Goal: Task Accomplishment & Management: Manage account settings

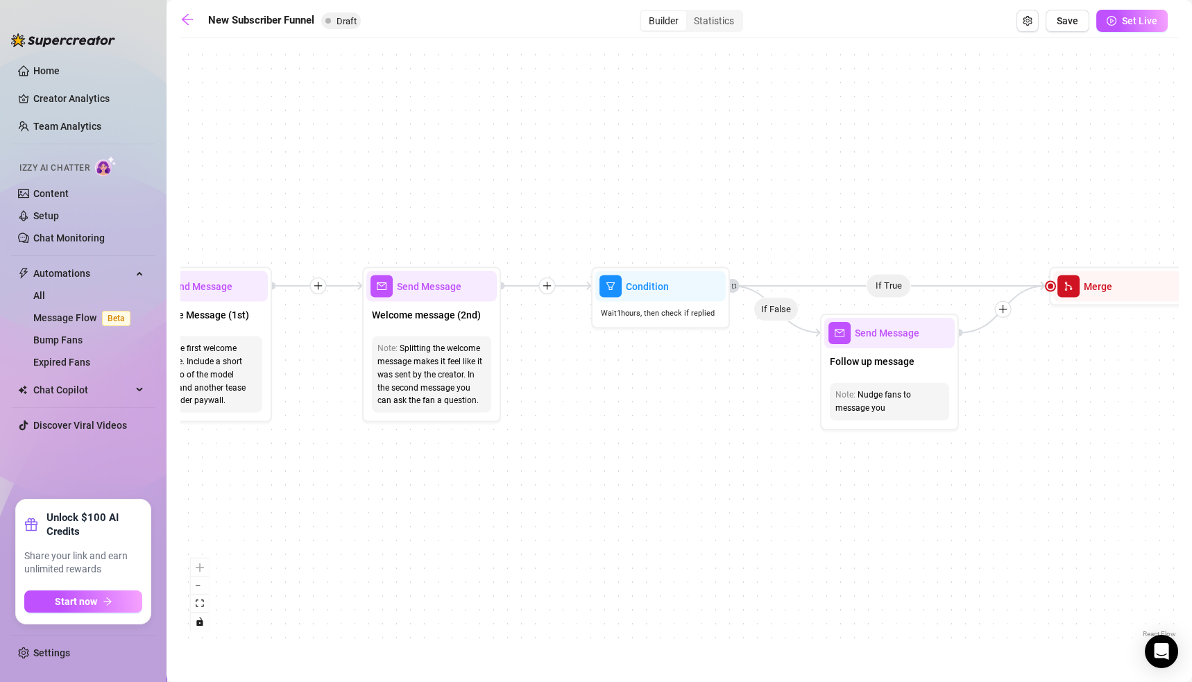
drag, startPoint x: 255, startPoint y: 371, endPoint x: 900, endPoint y: 396, distance: 645.8
click at [893, 399] on div "If True If True If True If False If False If False If True If False Merge Merge…" at bounding box center [679, 343] width 998 height 596
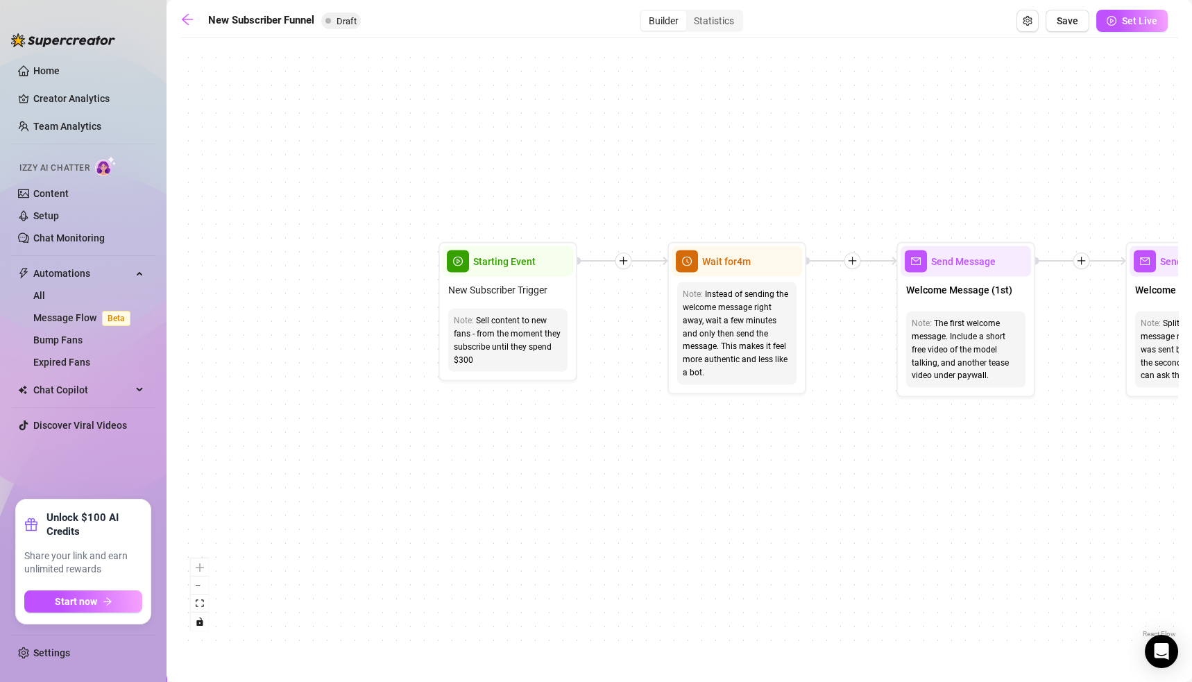
drag, startPoint x: 275, startPoint y: 513, endPoint x: 860, endPoint y: 475, distance: 586.9
click at [851, 477] on div "If True If True If True If False If False If False If True If False Merge Merge…" at bounding box center [679, 343] width 998 height 596
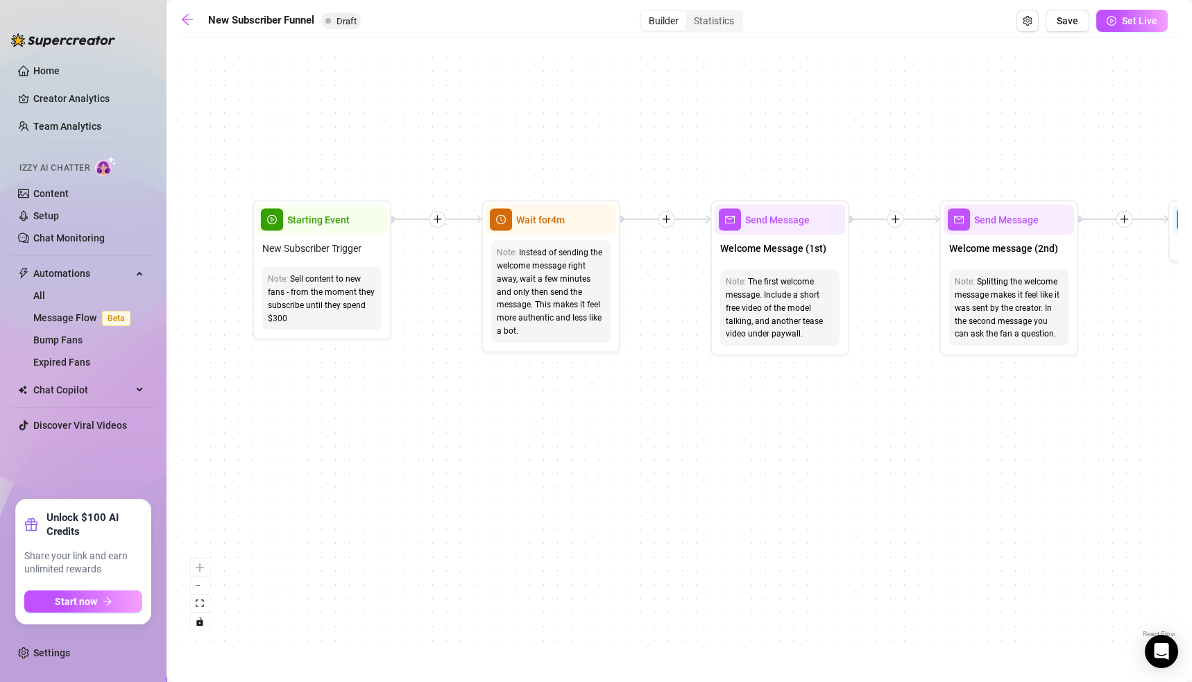
drag, startPoint x: 599, startPoint y: 459, endPoint x: 309, endPoint y: 439, distance: 291.4
click at [309, 439] on div "If True If True If True If False If False If False If True If False Merge Merge…" at bounding box center [679, 343] width 998 height 596
click at [328, 304] on div "Sell content to new fans - from the moment they subscribe until they spend $300" at bounding box center [322, 299] width 108 height 52
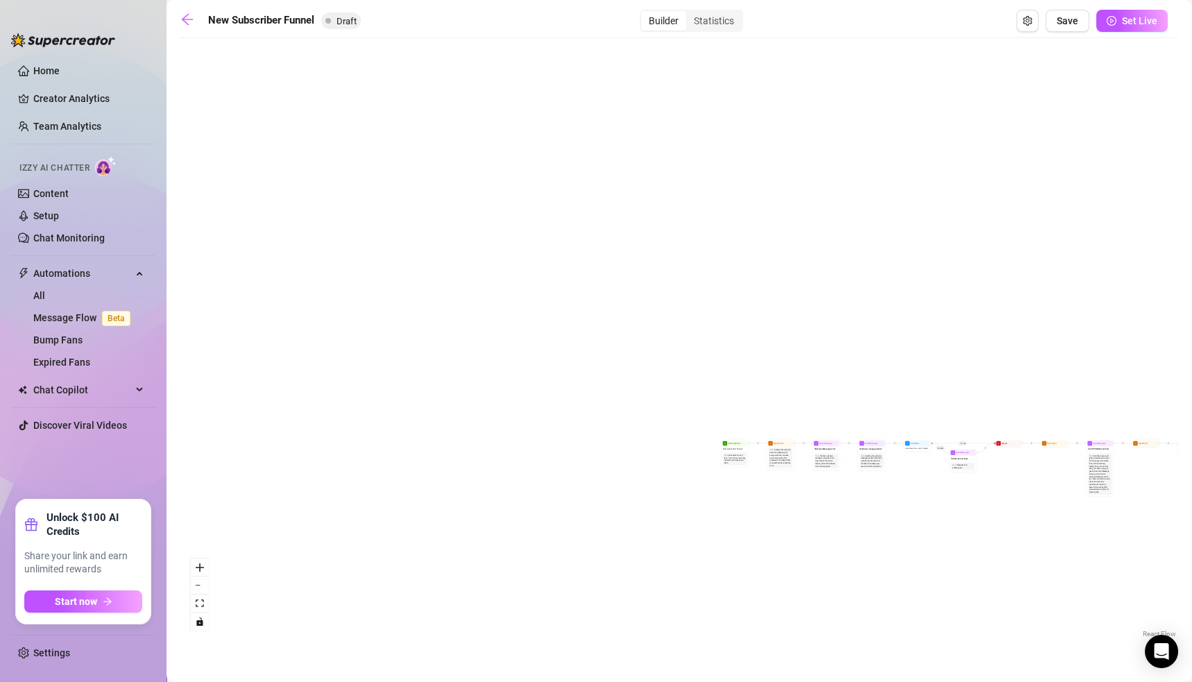
drag, startPoint x: 1001, startPoint y: 487, endPoint x: 610, endPoint y: 451, distance: 393.0
click at [611, 452] on div "If True If True If True If False If False If False If True If False Merge Merge…" at bounding box center [679, 343] width 998 height 596
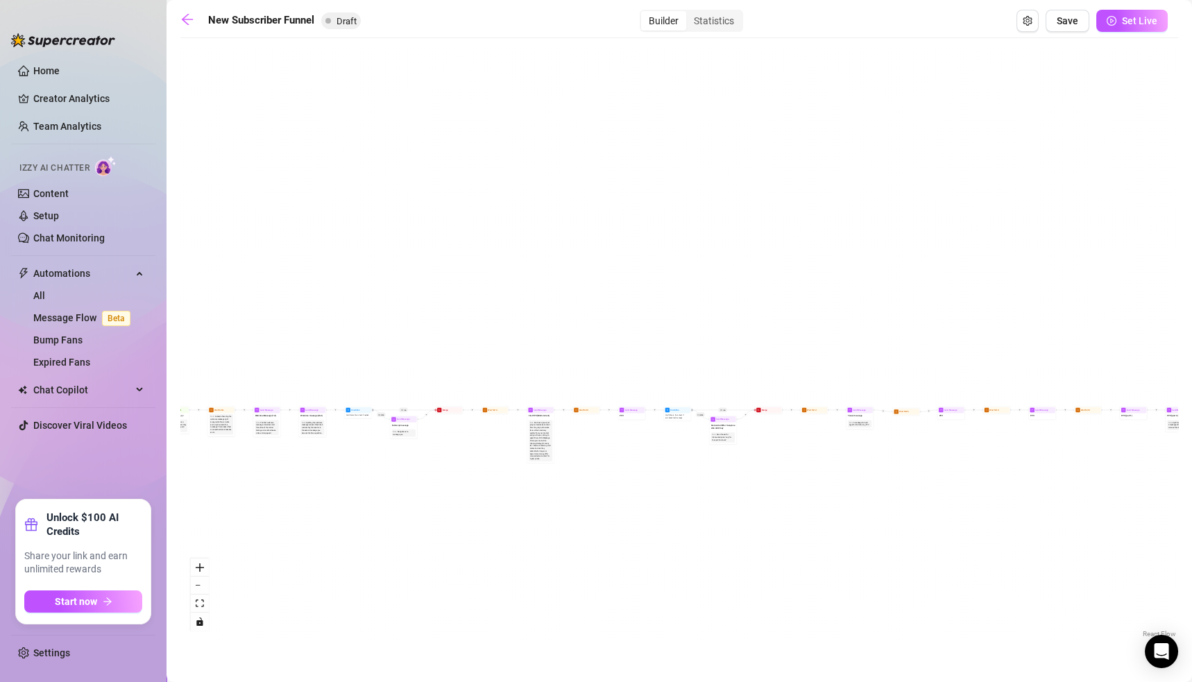
drag, startPoint x: 900, startPoint y: 470, endPoint x: 830, endPoint y: 476, distance: 70.3
click at [831, 476] on div "If True If True If True If False If False If False If True If False Merge Merge…" at bounding box center [679, 343] width 998 height 596
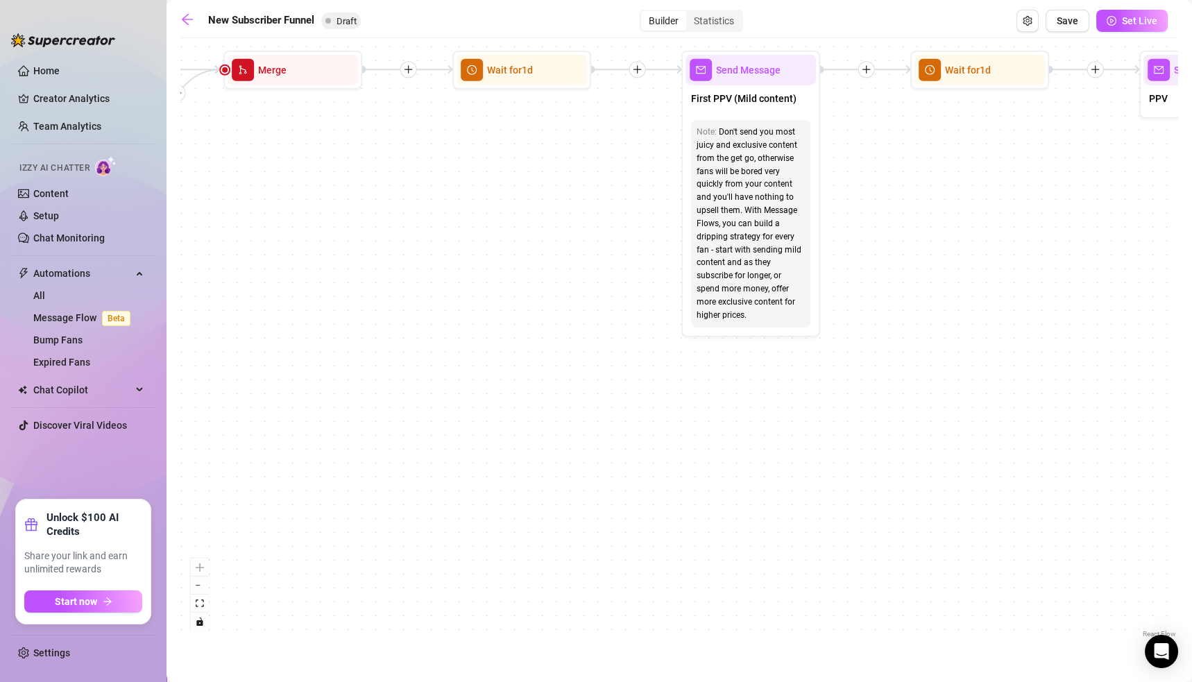
drag, startPoint x: 917, startPoint y: 423, endPoint x: 715, endPoint y: 422, distance: 202.6
click at [715, 422] on div "If True If True If True If False If False If False If True If False Merge Merge…" at bounding box center [679, 343] width 998 height 596
click at [49, 190] on link "Content" at bounding box center [50, 193] width 35 height 11
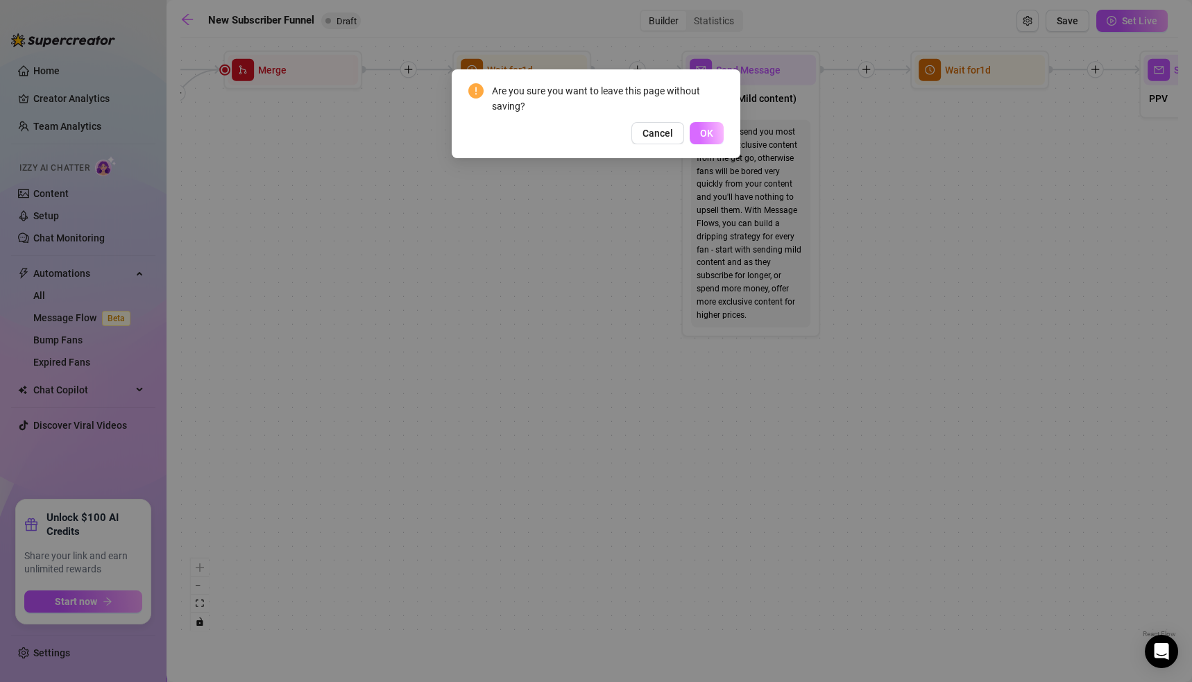
click at [701, 129] on span "OK" at bounding box center [706, 133] width 13 height 11
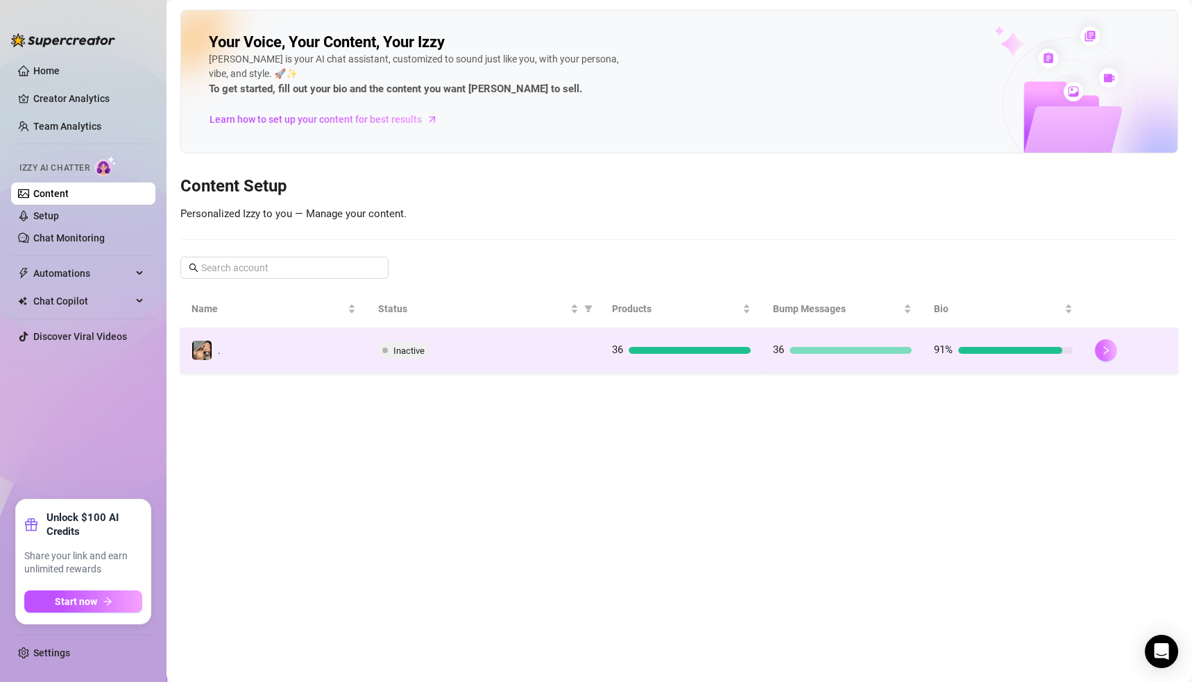
click at [1099, 352] on button "button" at bounding box center [1106, 350] width 22 height 22
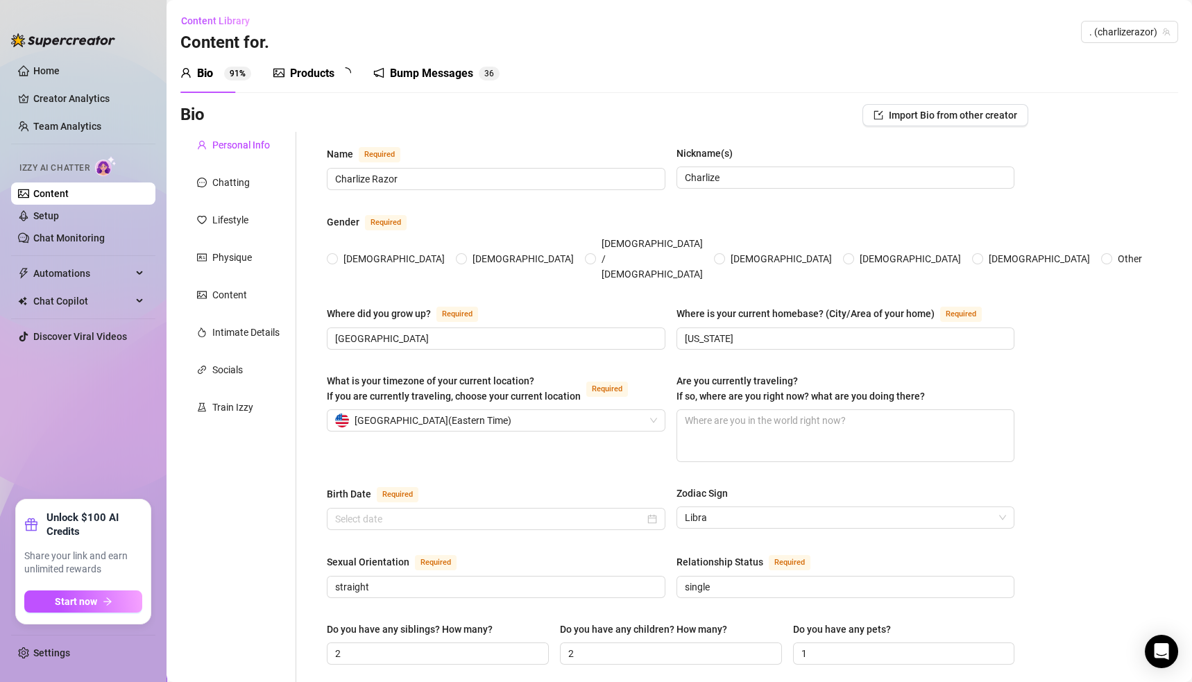
radio input "true"
type input "[DATE]"
click at [39, 237] on link "Chat Monitoring" at bounding box center [68, 237] width 71 height 11
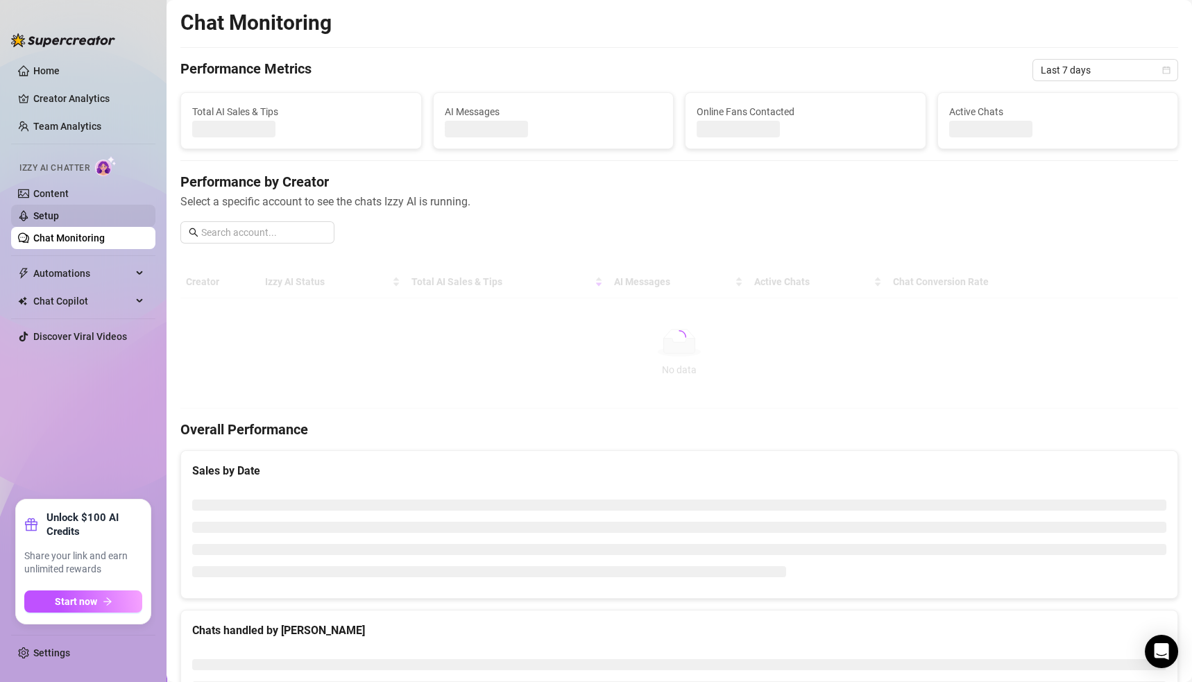
click at [44, 215] on link "Setup" at bounding box center [46, 215] width 26 height 11
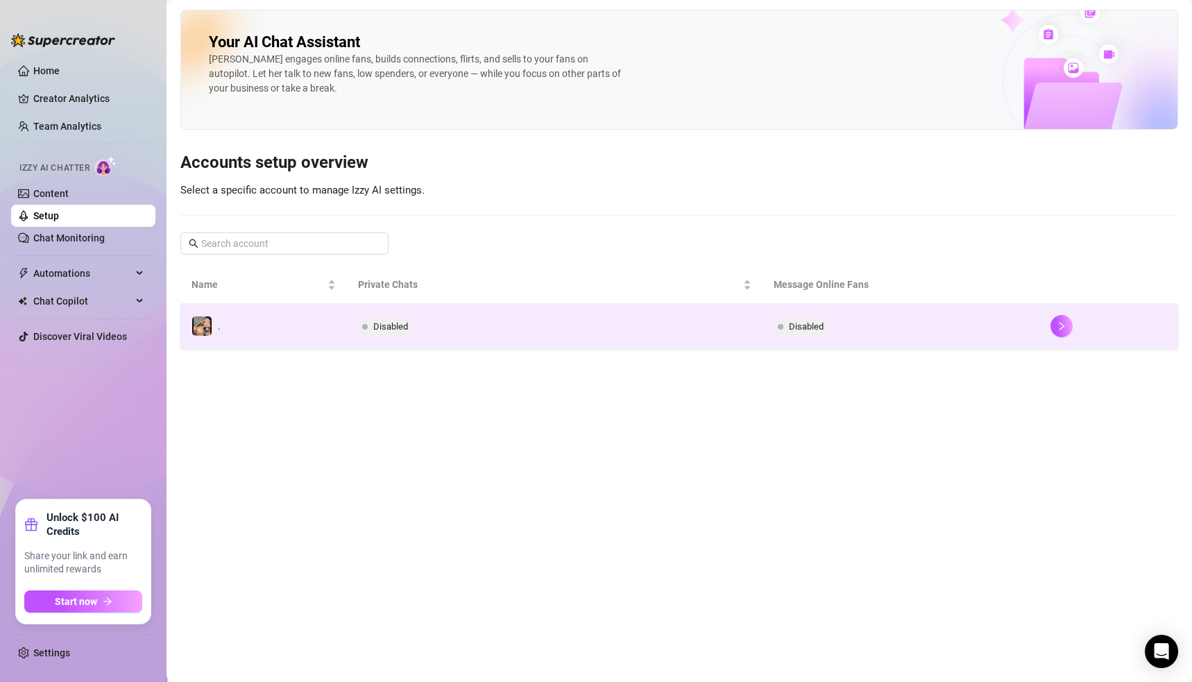
click at [928, 321] on td "Disabled" at bounding box center [901, 326] width 277 height 45
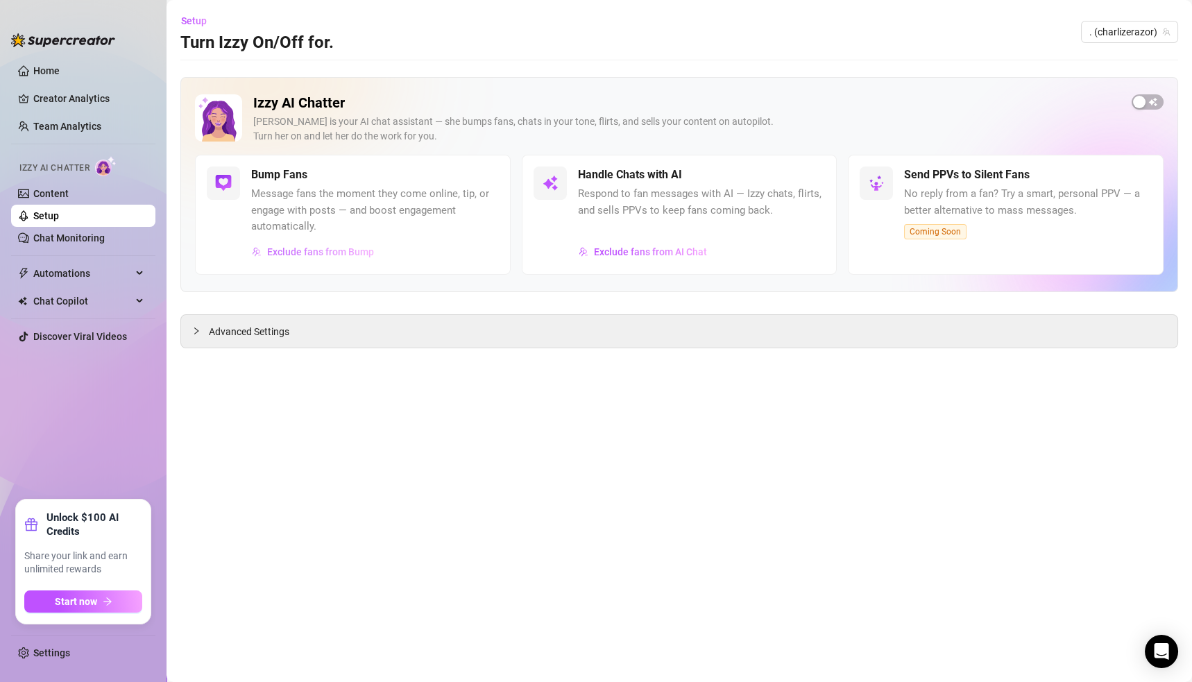
click at [281, 253] on span "Exclude fans from Bump" at bounding box center [320, 251] width 107 height 11
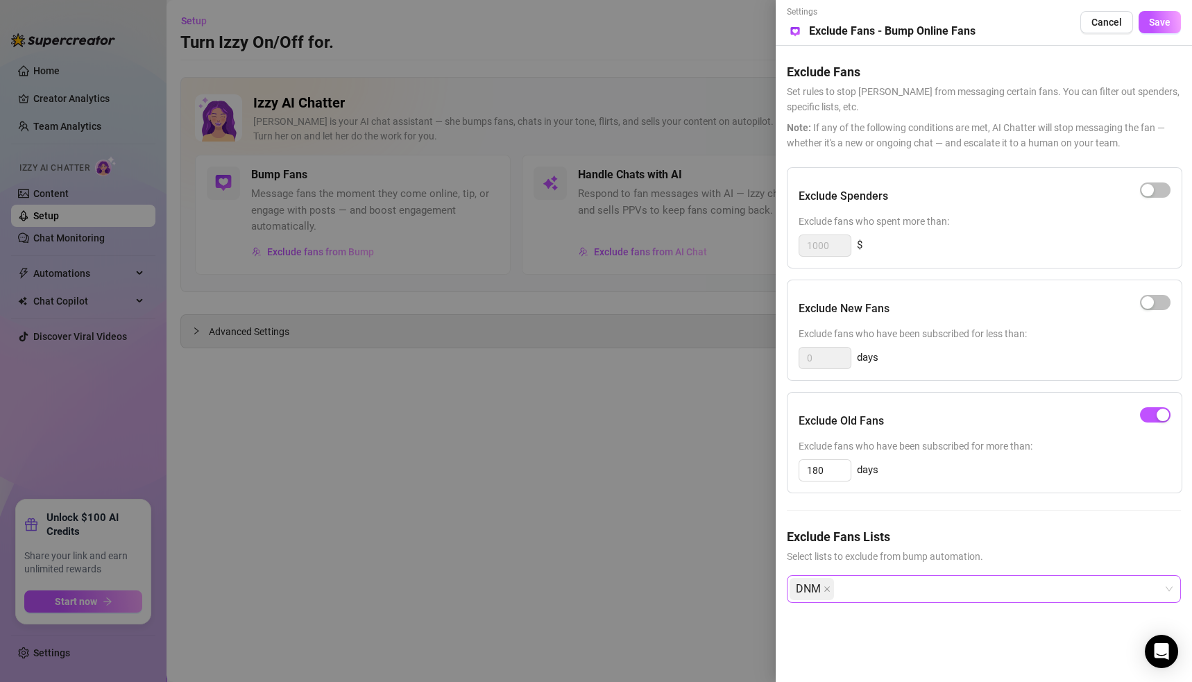
click at [883, 589] on div "DNM" at bounding box center [977, 589] width 374 height 25
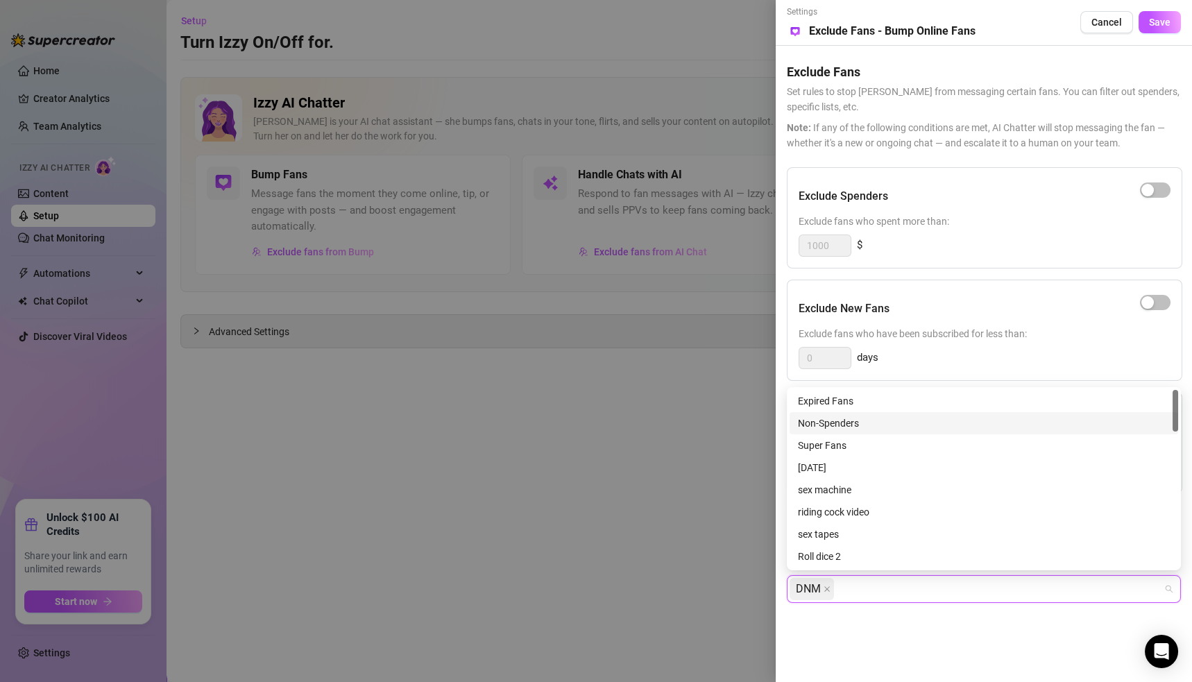
click at [854, 421] on div "Non-Spenders" at bounding box center [984, 423] width 372 height 15
click at [823, 445] on div "Super Fans" at bounding box center [984, 445] width 372 height 15
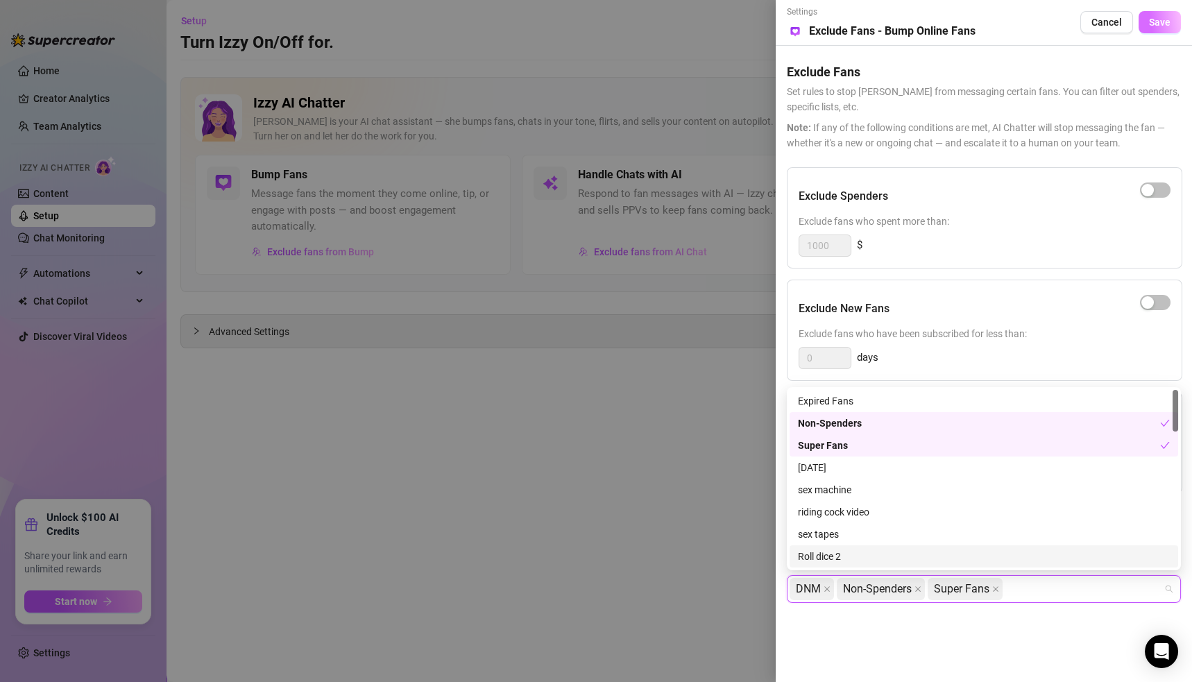
click at [1148, 24] on button "Save" at bounding box center [1160, 22] width 42 height 22
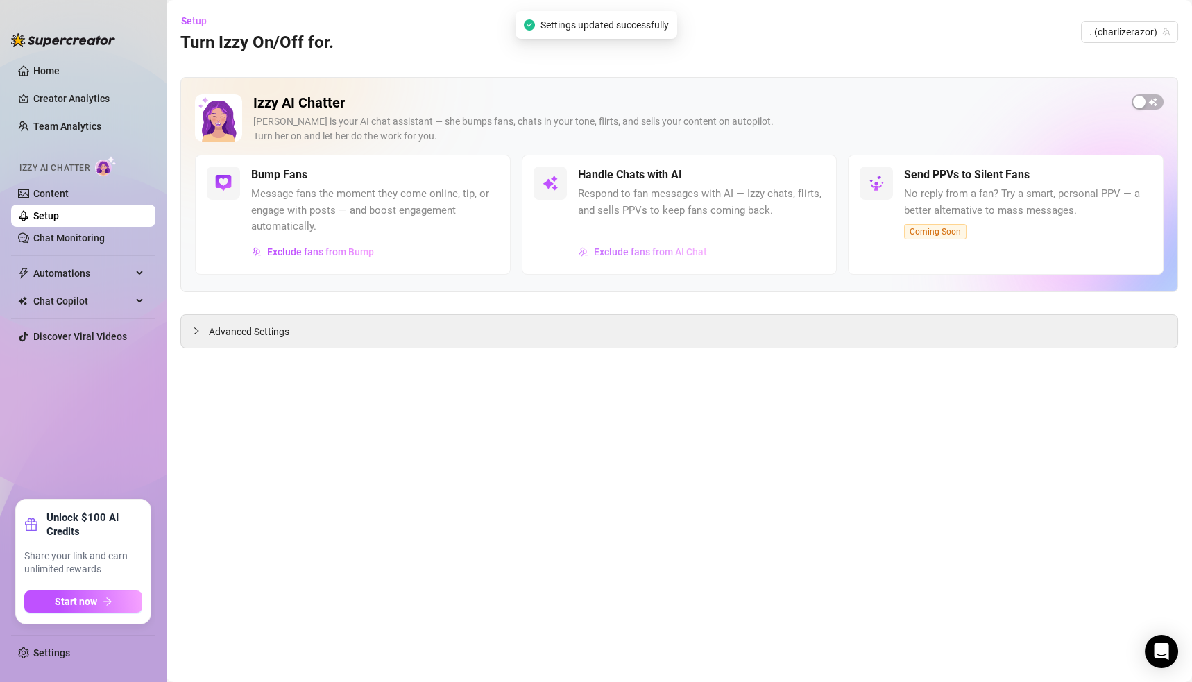
click at [618, 253] on span "Exclude fans from AI Chat" at bounding box center [650, 251] width 113 height 11
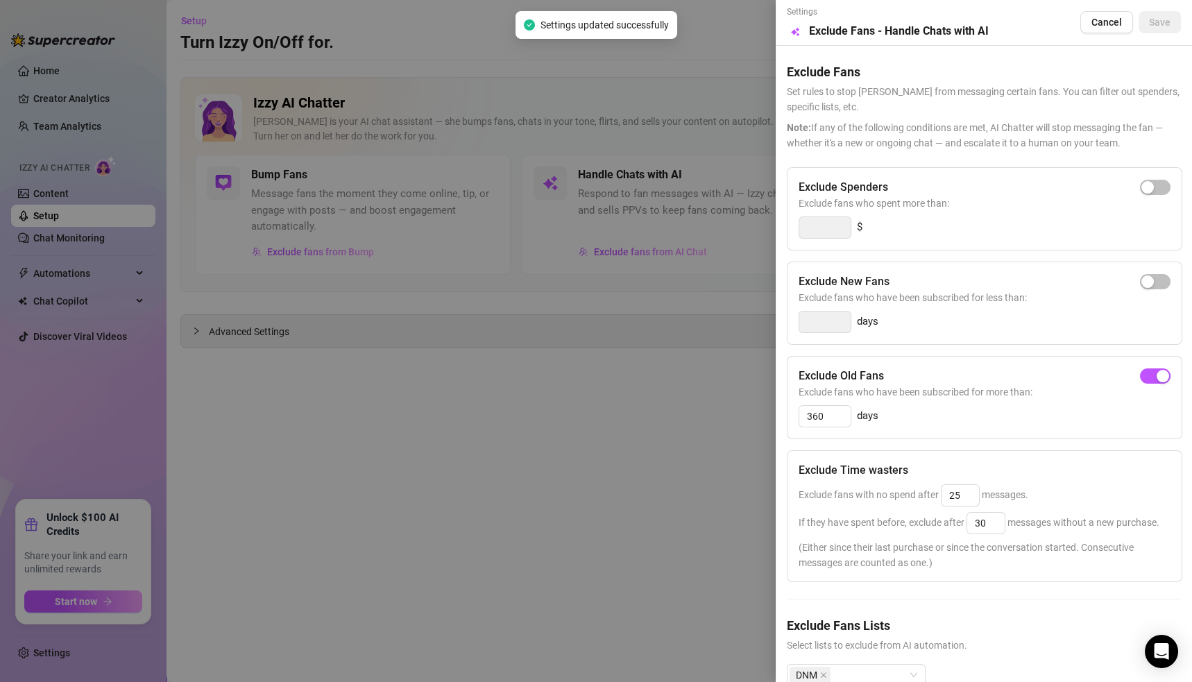
scroll to position [58, 0]
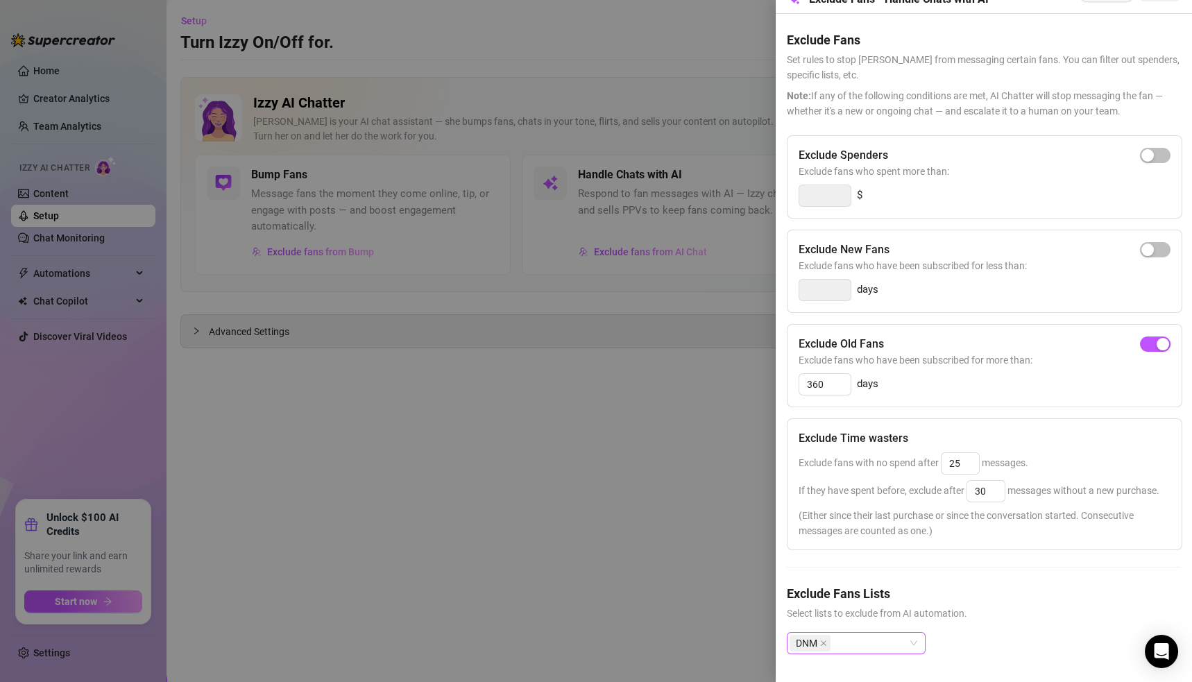
click at [877, 633] on div "DNM" at bounding box center [849, 642] width 119 height 19
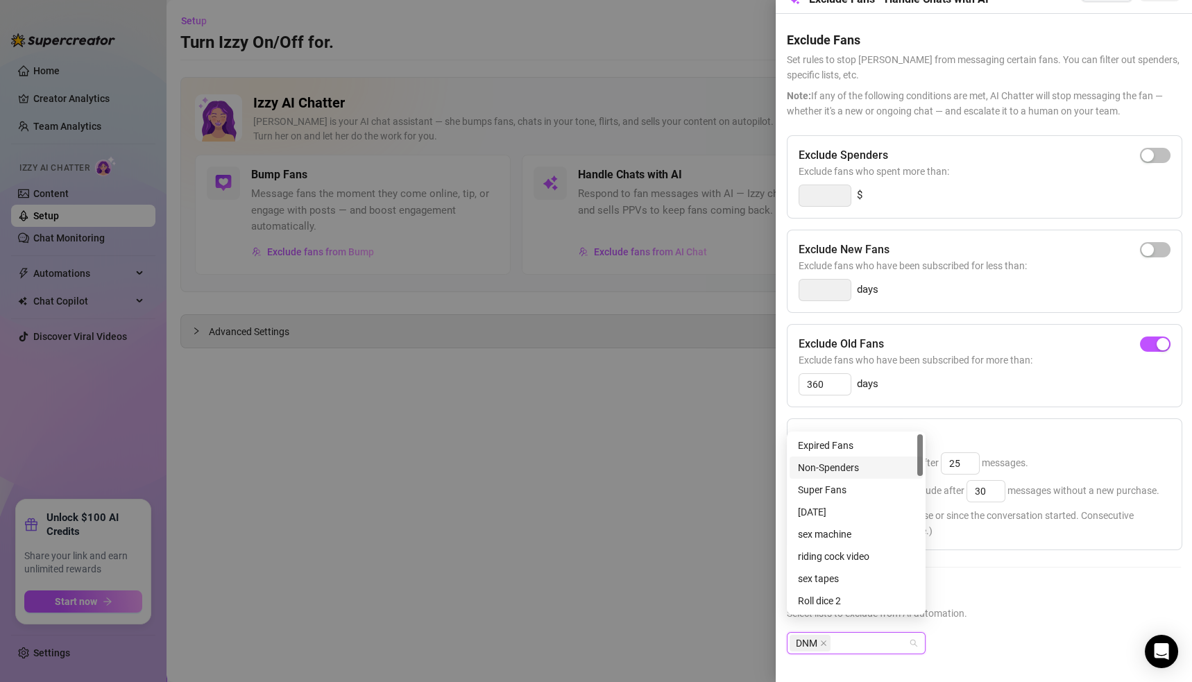
click at [837, 469] on div "Non-Spenders" at bounding box center [856, 467] width 117 height 15
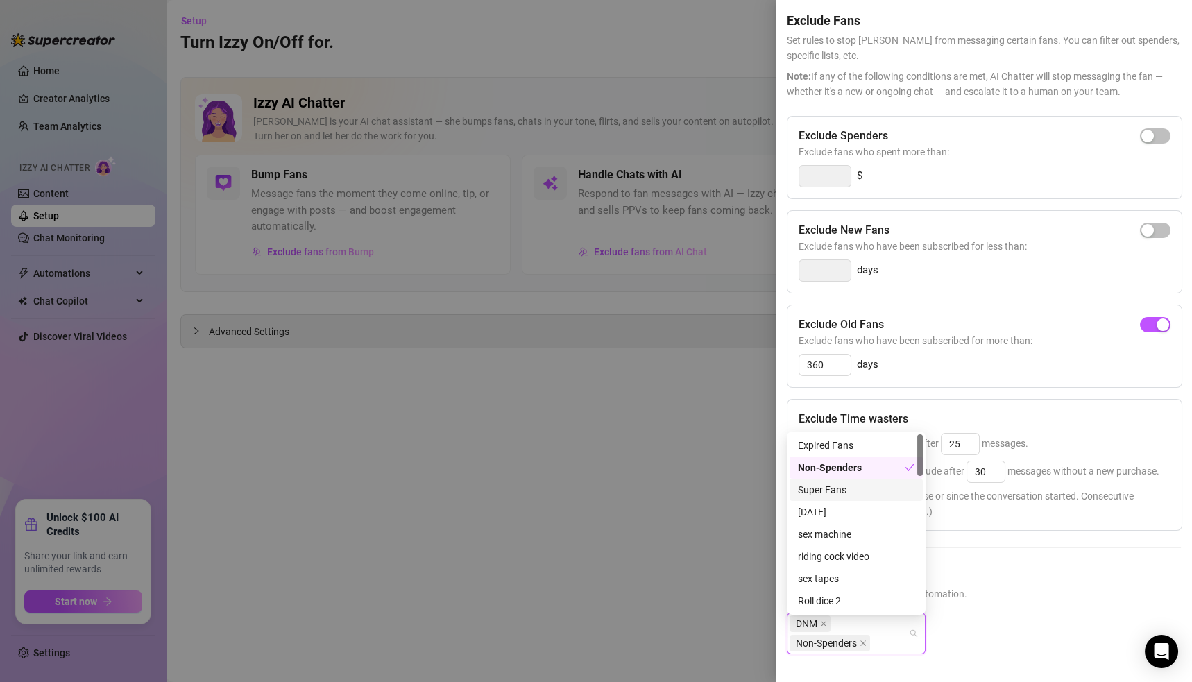
click at [810, 484] on div "Super Fans" at bounding box center [856, 489] width 117 height 15
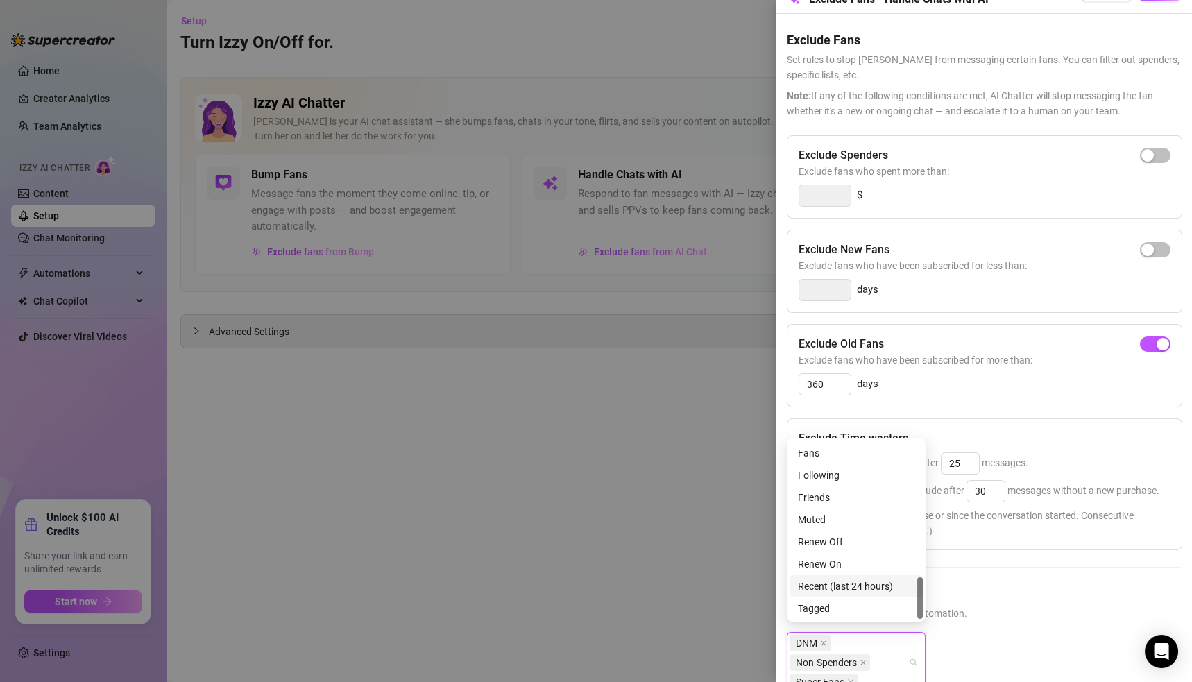
scroll to position [0, 0]
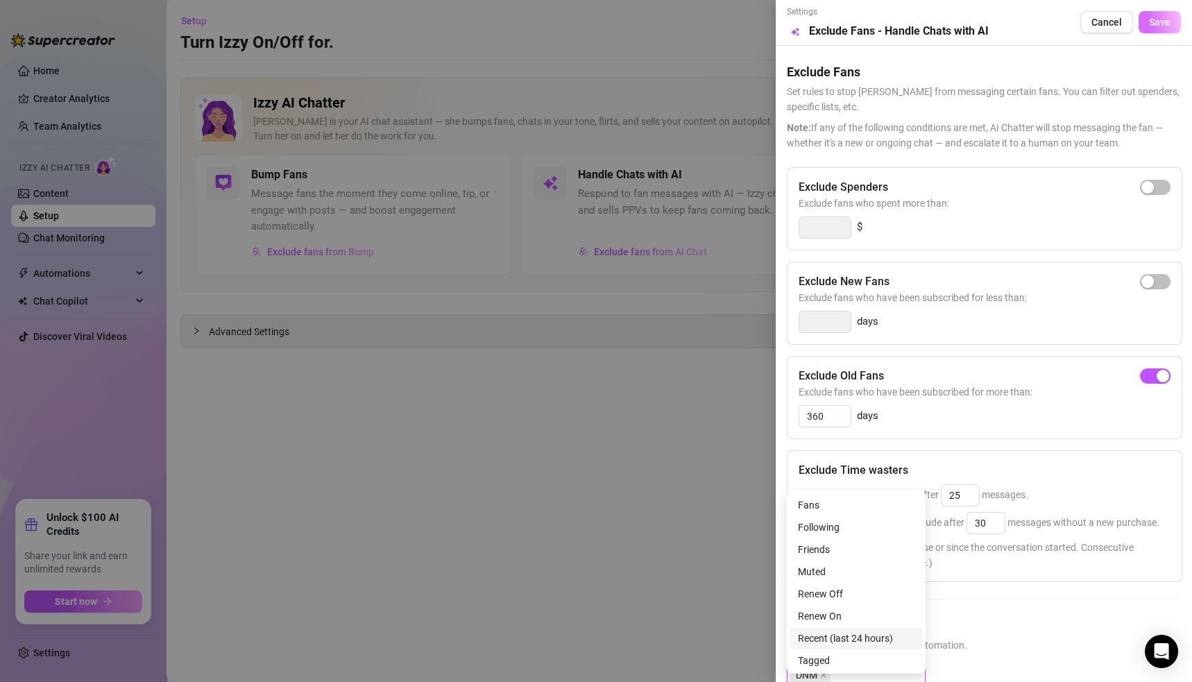
click at [1149, 28] on span "Save" at bounding box center [1160, 22] width 22 height 11
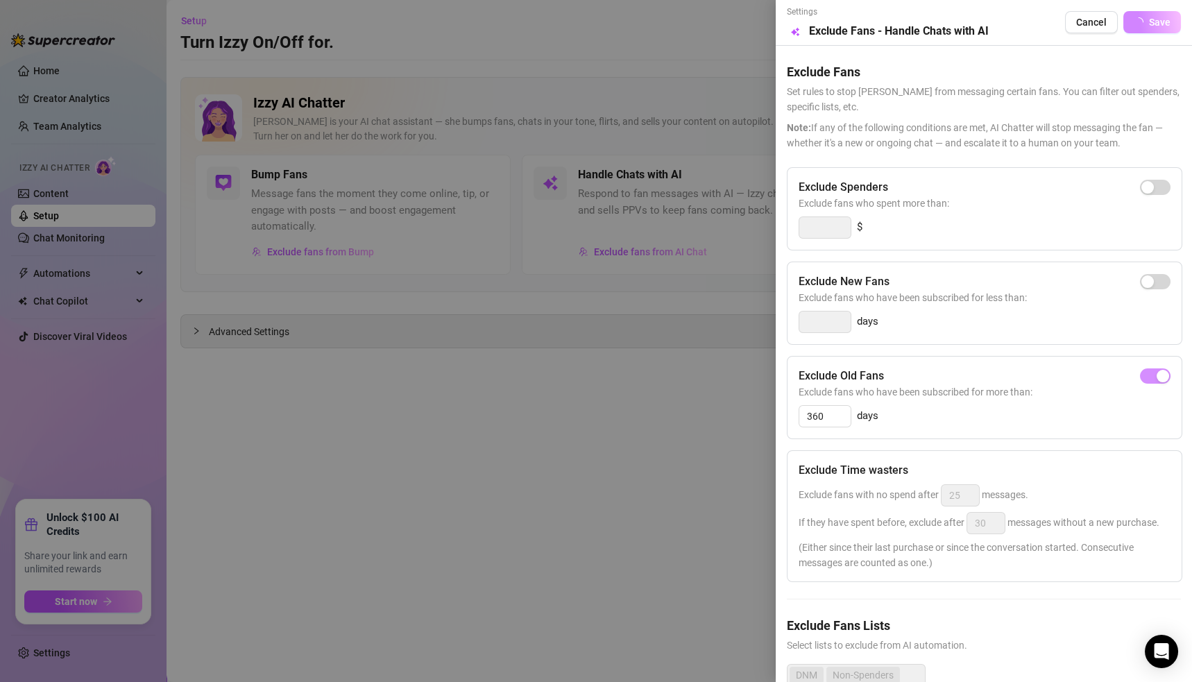
click at [448, 353] on div at bounding box center [596, 341] width 1192 height 682
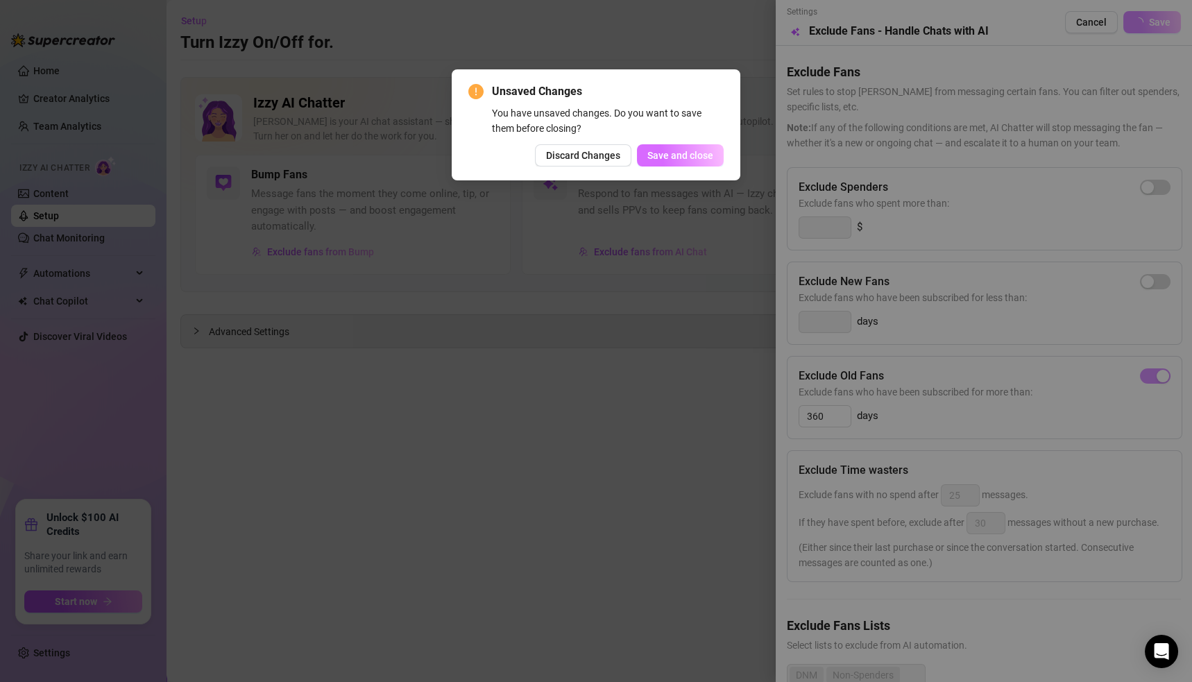
click at [654, 152] on span "Save and close" at bounding box center [680, 155] width 66 height 11
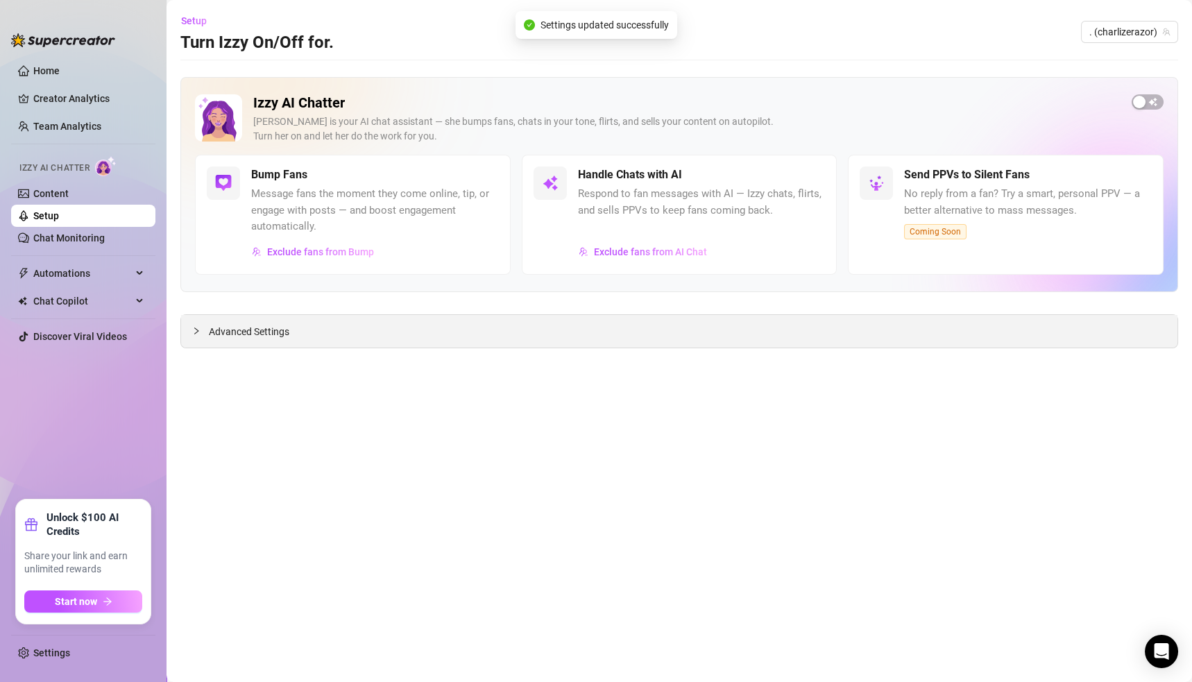
click at [253, 332] on span "Advanced Settings" at bounding box center [249, 331] width 80 height 15
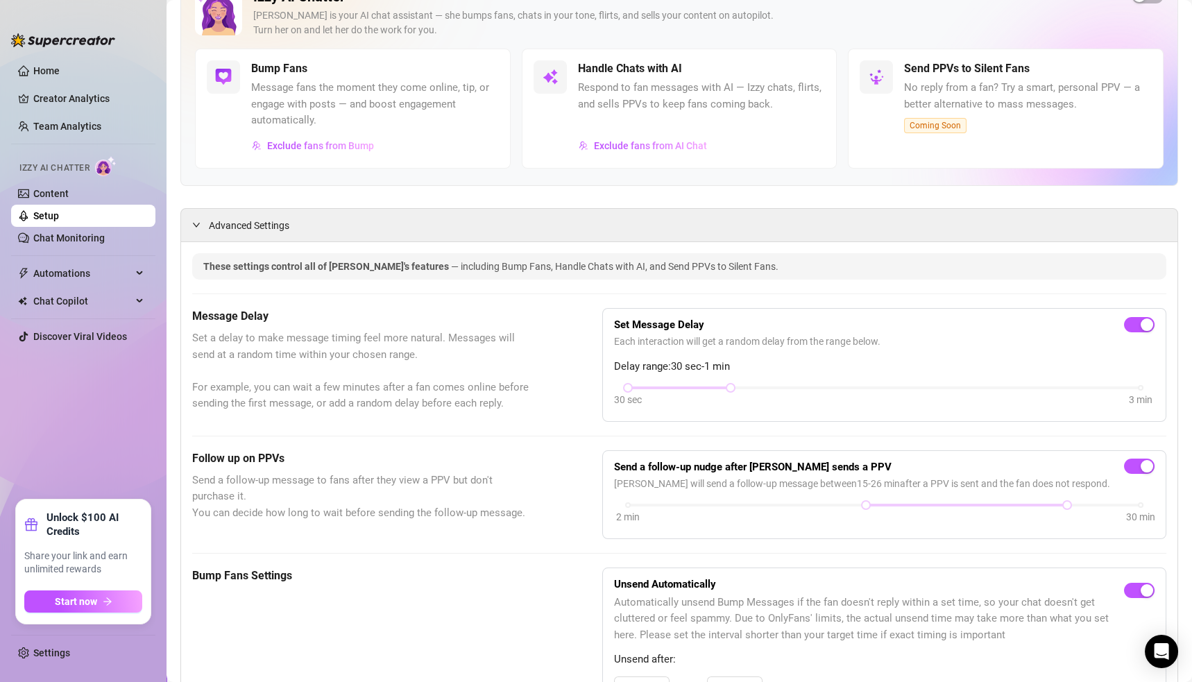
scroll to position [115, 0]
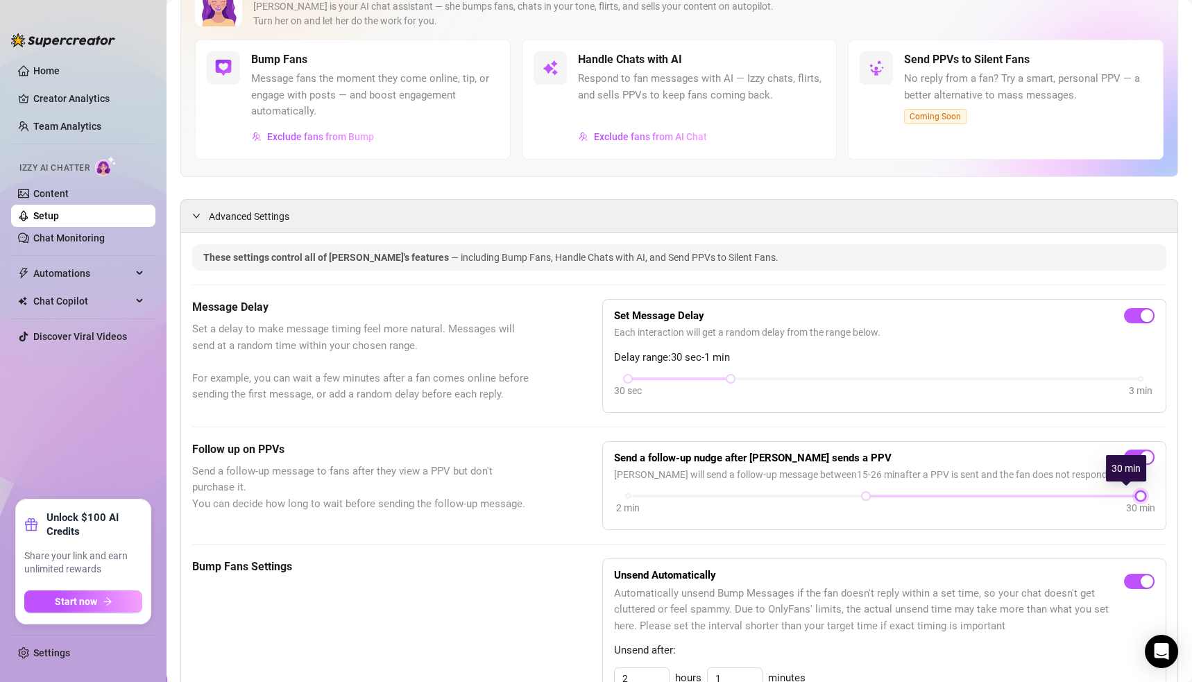
drag, startPoint x: 1050, startPoint y: 493, endPoint x: 1141, endPoint y: 495, distance: 90.9
click at [1141, 495] on div "Send a follow-up nudge after [PERSON_NAME] sends a PPV [PERSON_NAME] will send …" at bounding box center [884, 485] width 564 height 89
drag, startPoint x: 853, startPoint y: 491, endPoint x: 1012, endPoint y: 504, distance: 158.7
click at [1012, 504] on div "2 min 30 min" at bounding box center [884, 505] width 541 height 26
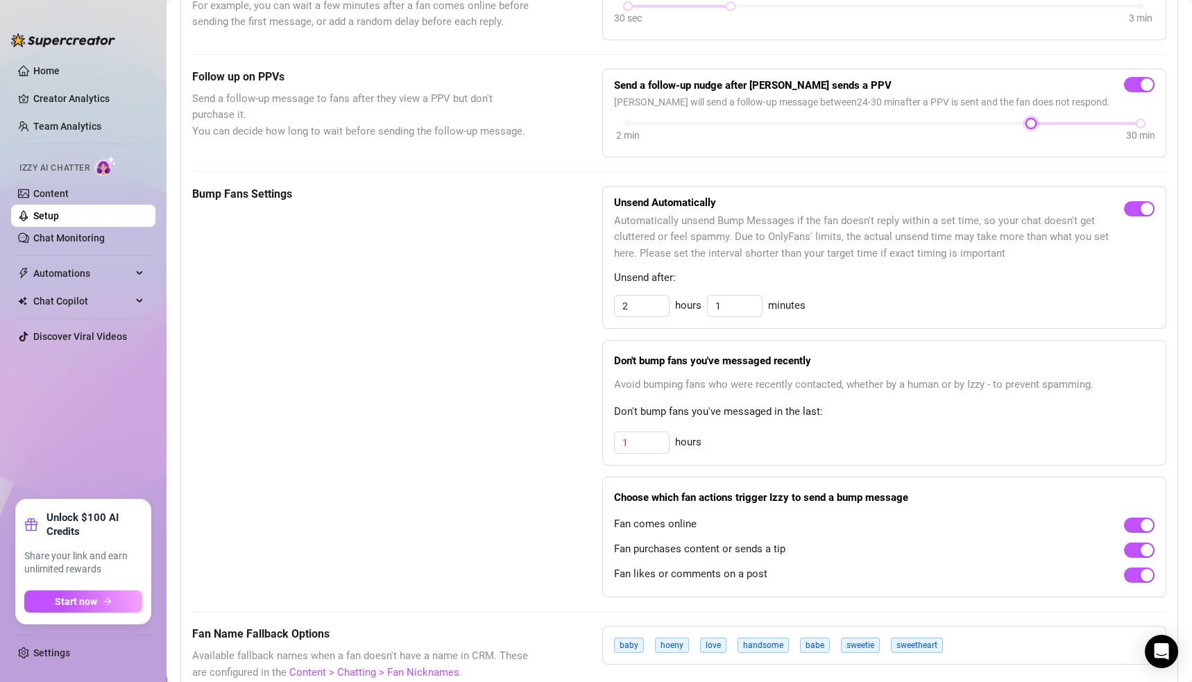
scroll to position [504, 0]
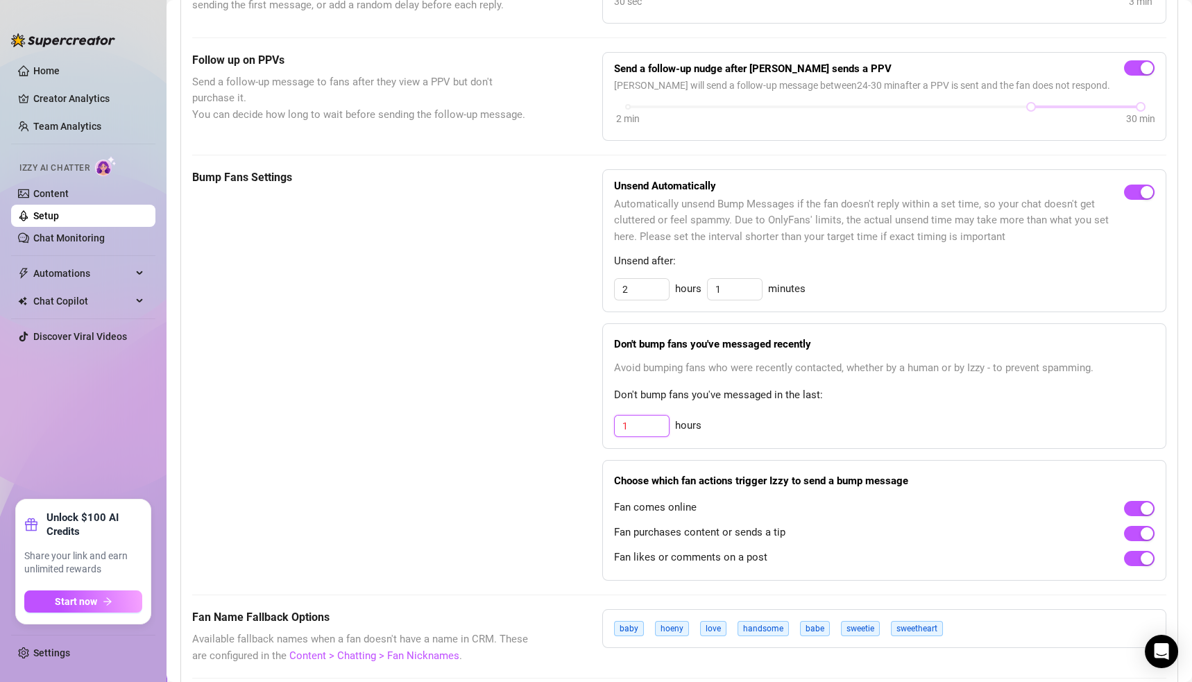
click at [644, 424] on input "1" at bounding box center [642, 426] width 54 height 21
type input "1"
type input "4"
click at [634, 285] on input "2" at bounding box center [642, 289] width 54 height 21
type input "3"
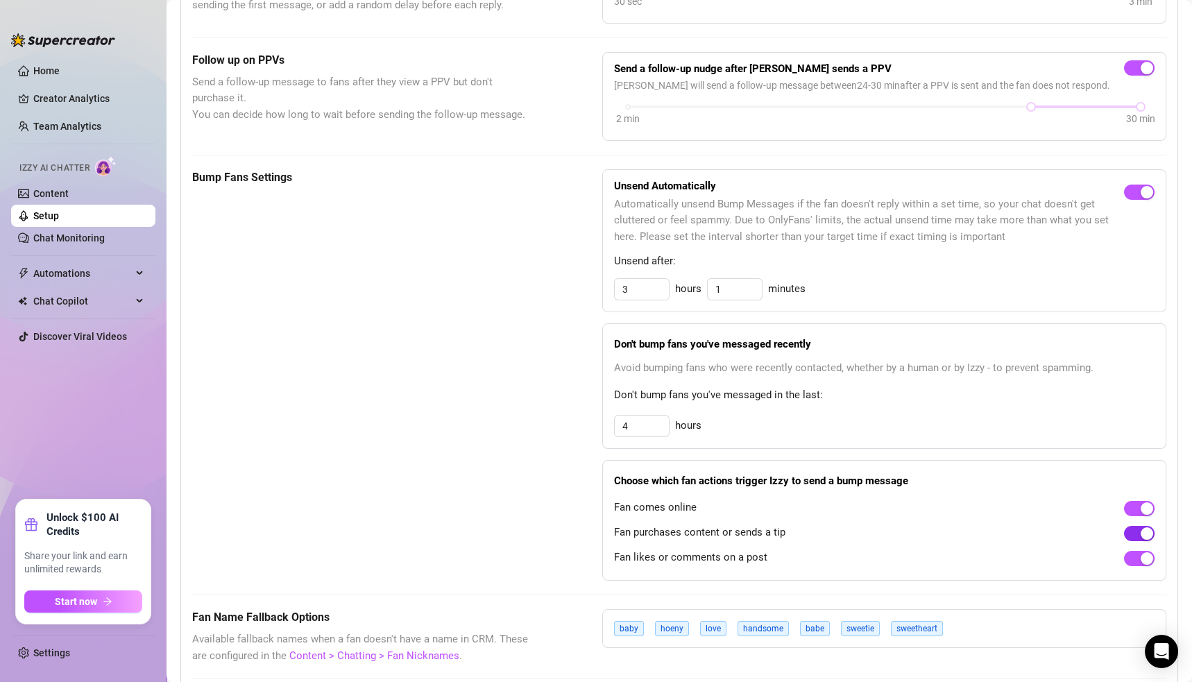
click at [1141, 530] on div "button" at bounding box center [1147, 533] width 12 height 12
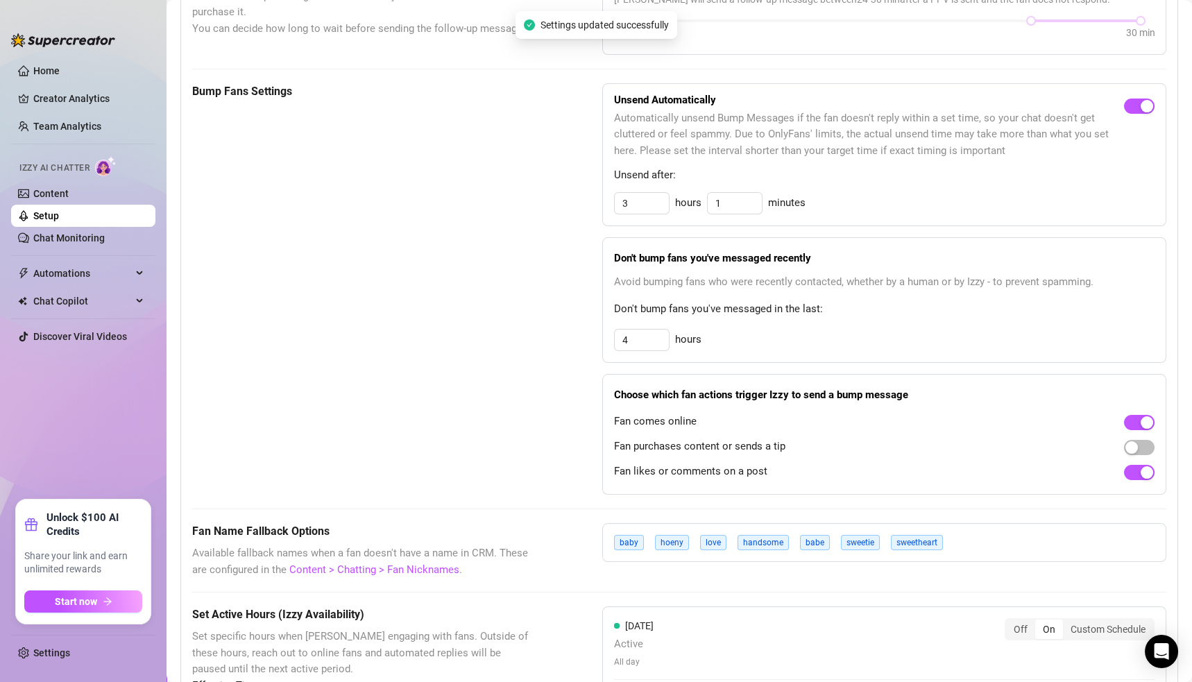
scroll to position [611, 0]
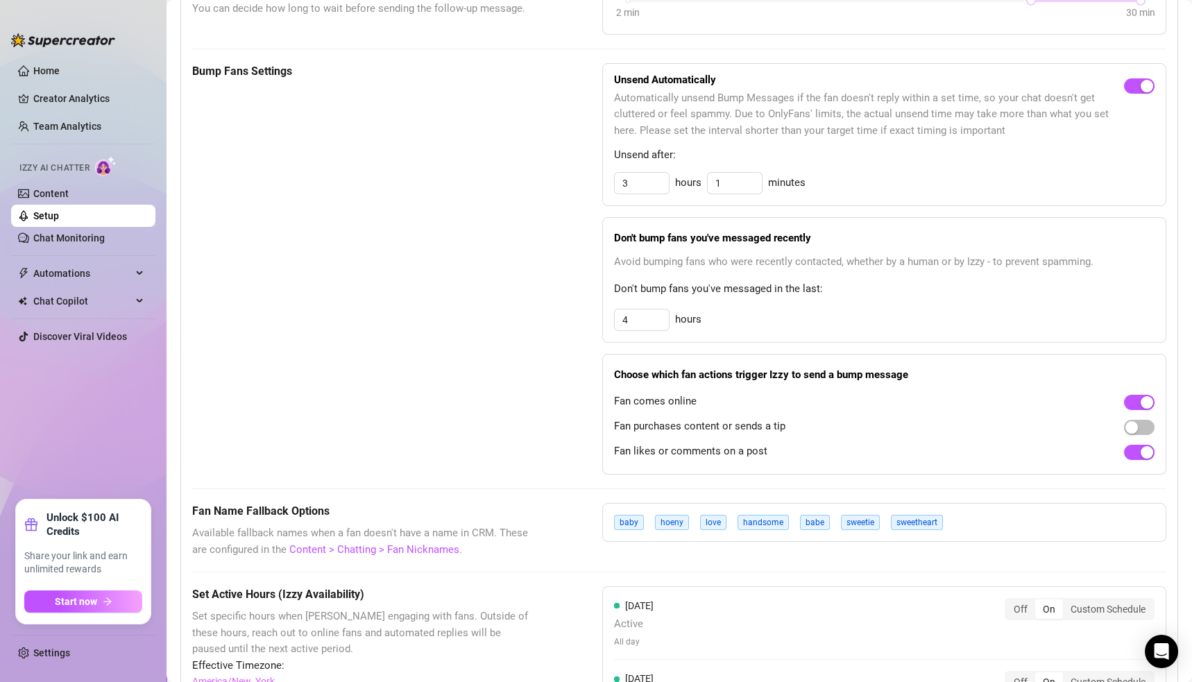
click at [1033, 519] on div "baby hoeny love handsome babe sweetie sweetheart" at bounding box center [884, 522] width 564 height 39
click at [409, 547] on link "Content > Chatting > Fan Nicknames" at bounding box center [374, 549] width 170 height 12
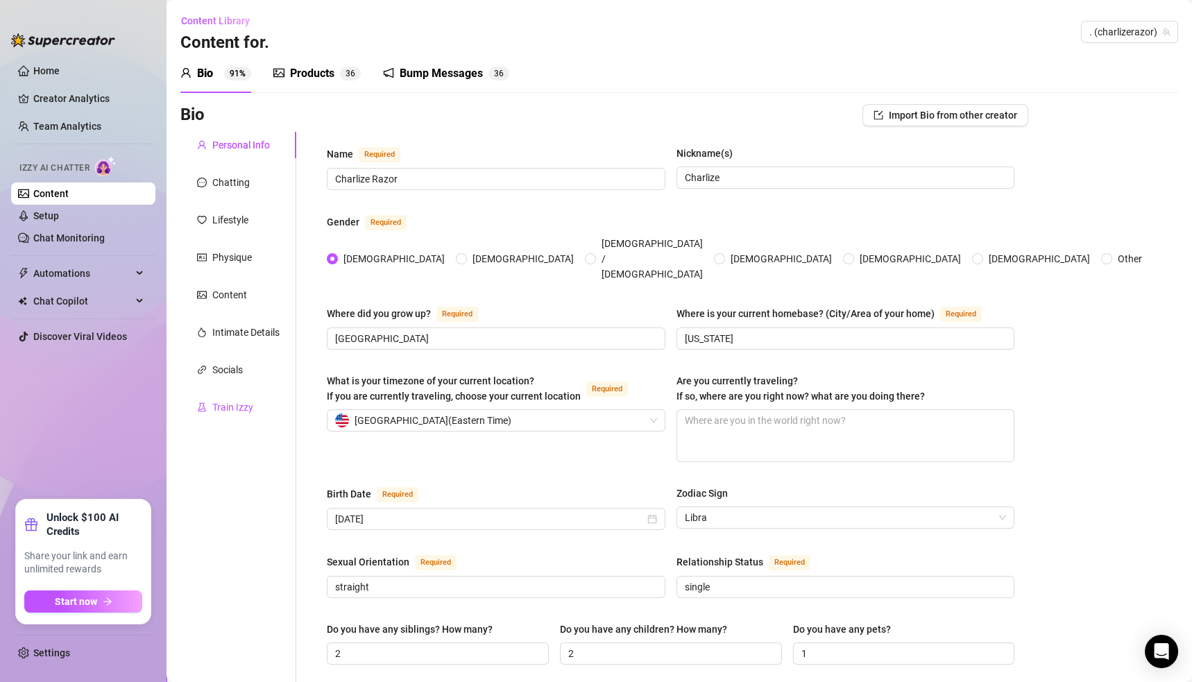
click at [235, 404] on div "Train Izzy" at bounding box center [232, 407] width 41 height 15
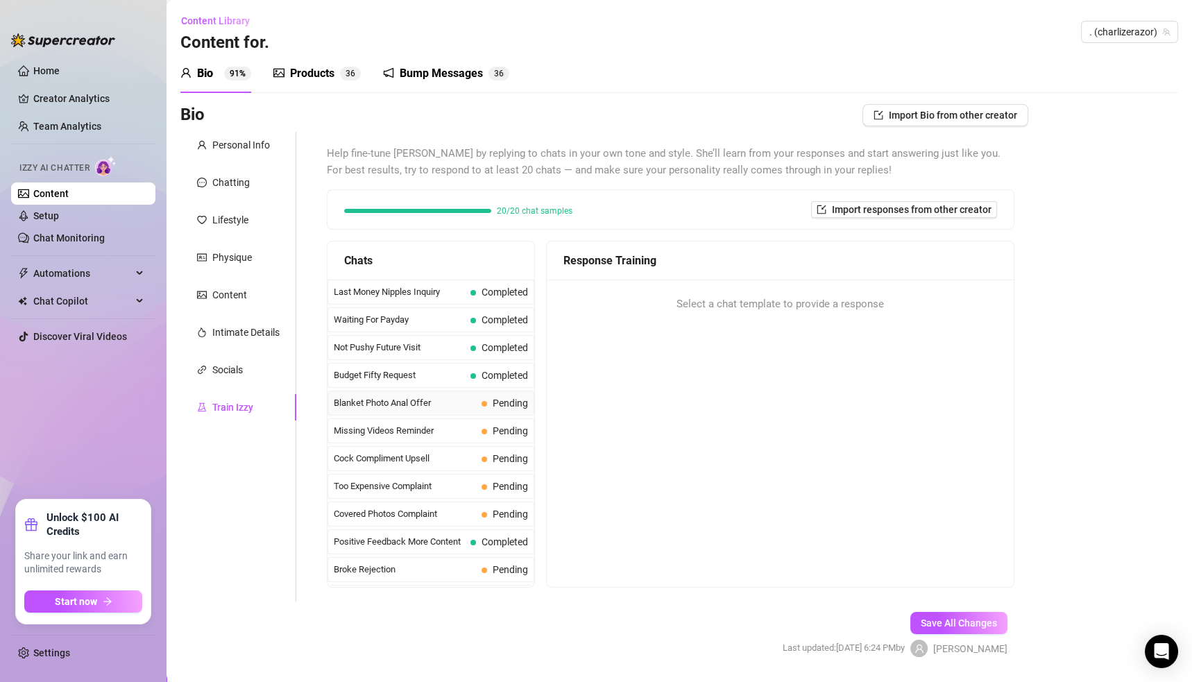
click at [386, 403] on span "Blanket Photo Anal Offer" at bounding box center [405, 403] width 142 height 14
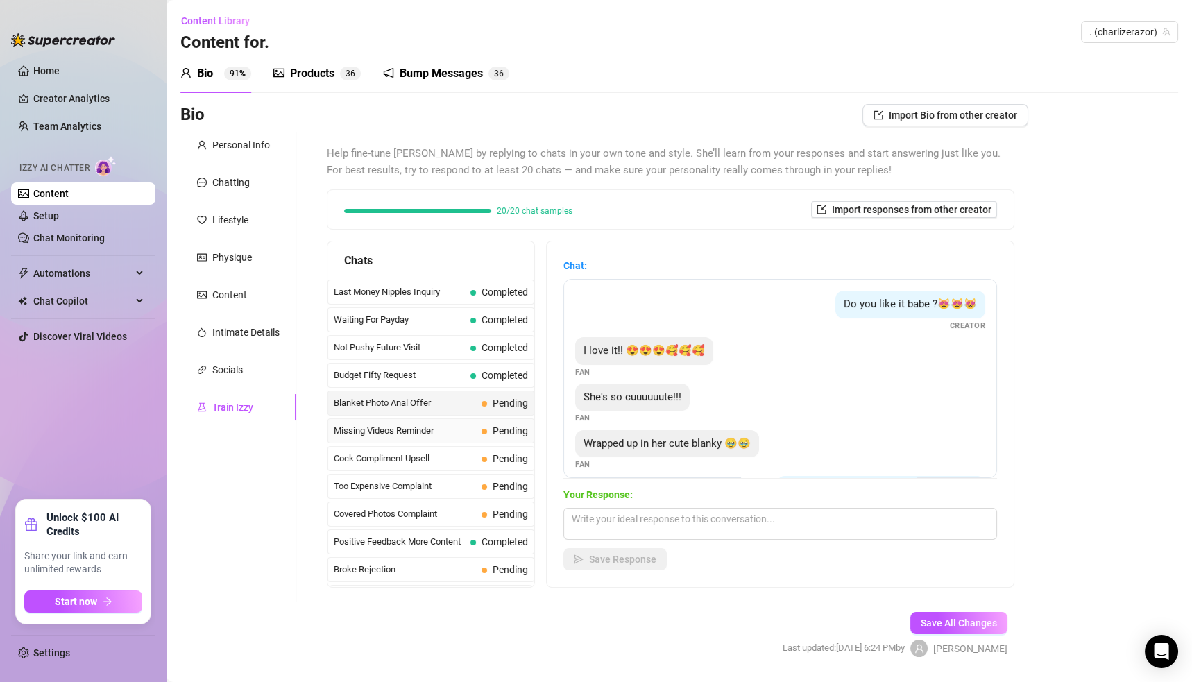
click at [396, 430] on span "Missing Videos Reminder" at bounding box center [405, 431] width 142 height 14
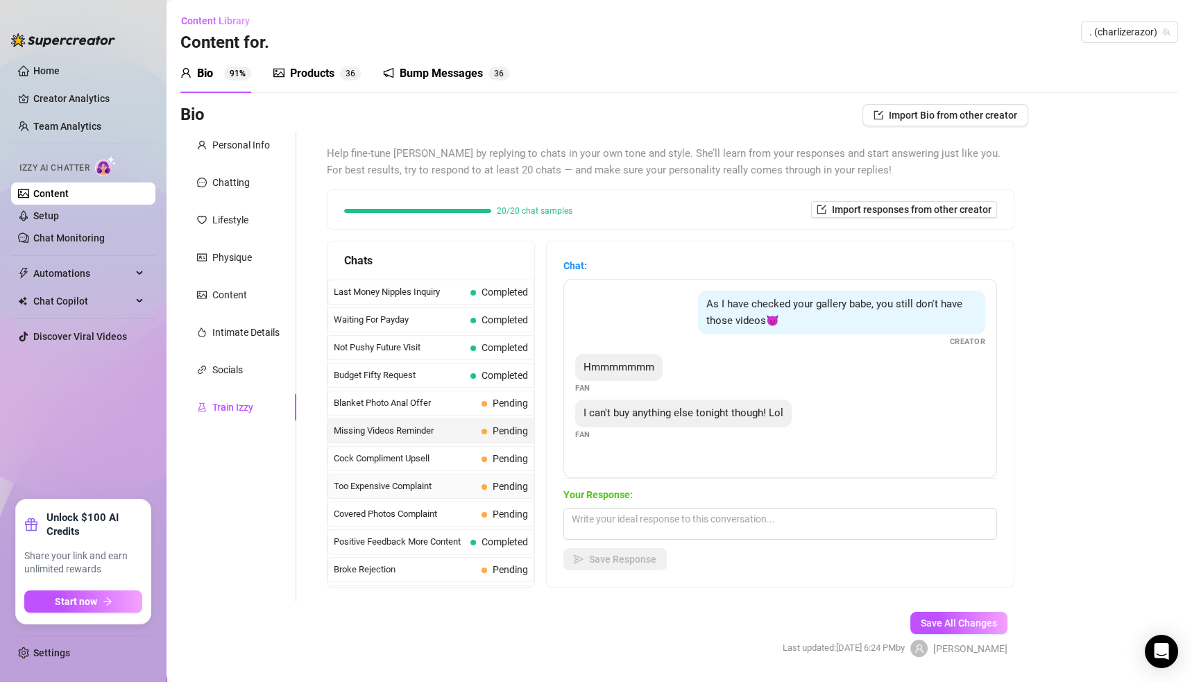
click at [396, 487] on span "Too Expensive Complaint" at bounding box center [405, 486] width 142 height 14
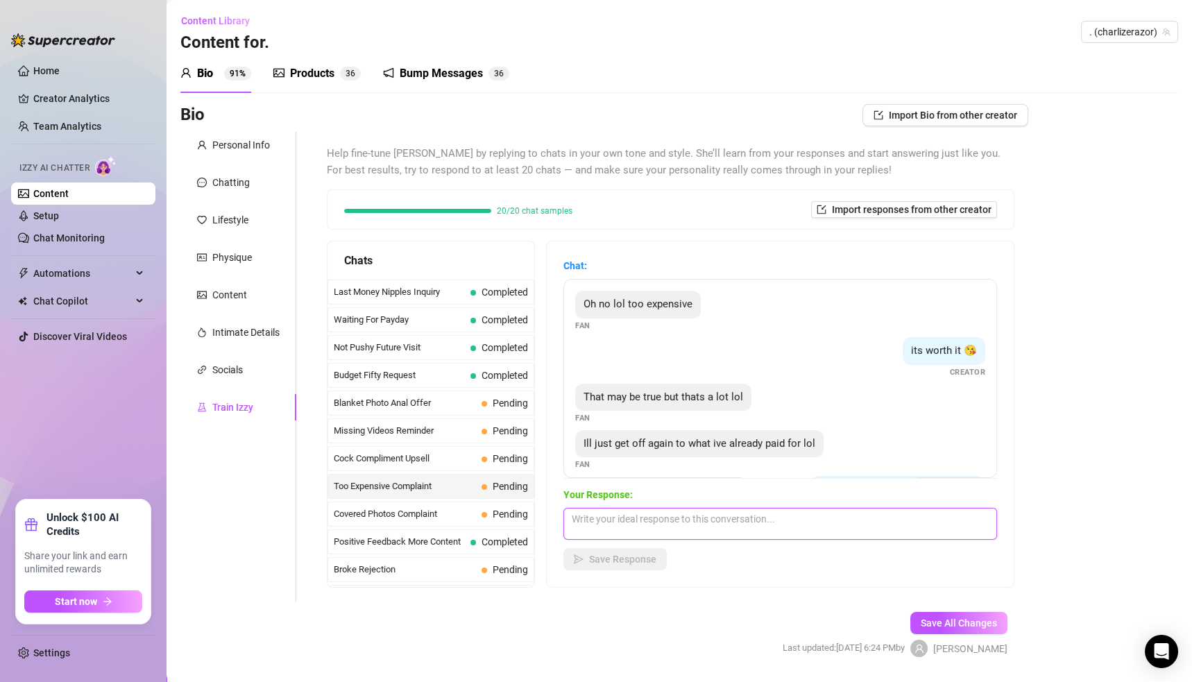
click at [621, 522] on textarea at bounding box center [780, 524] width 434 height 32
type textarea "Bby my body is worth alot"
click at [645, 560] on span "Save Response" at bounding box center [622, 559] width 67 height 11
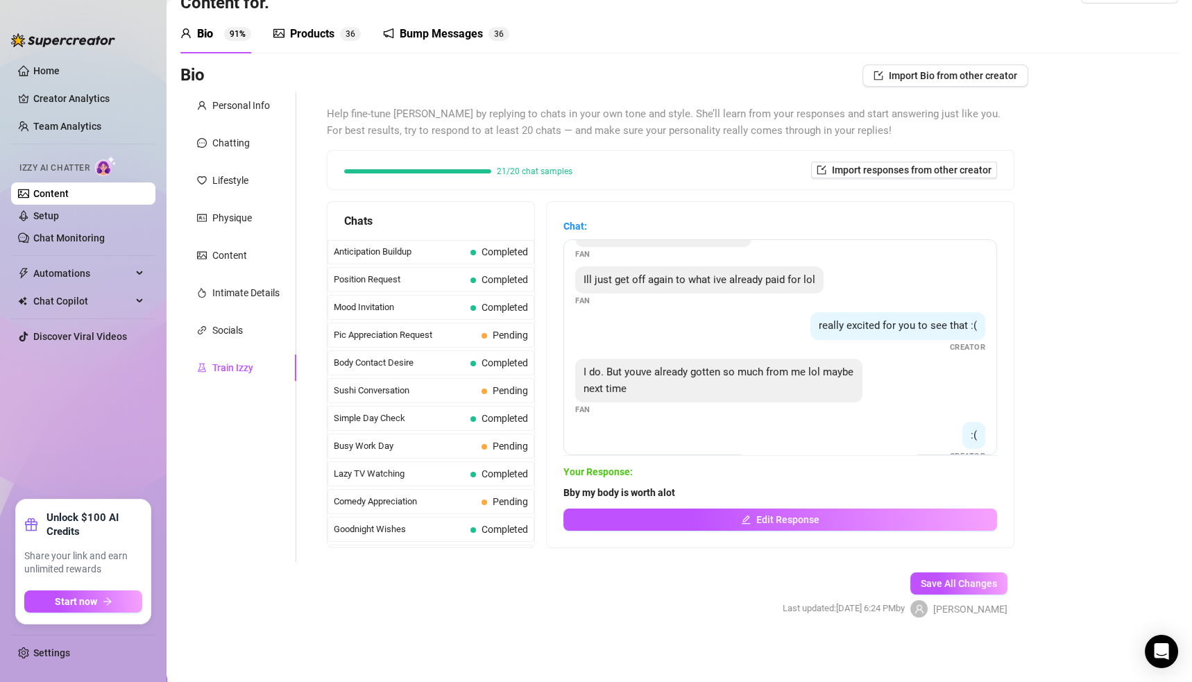
scroll to position [210, 0]
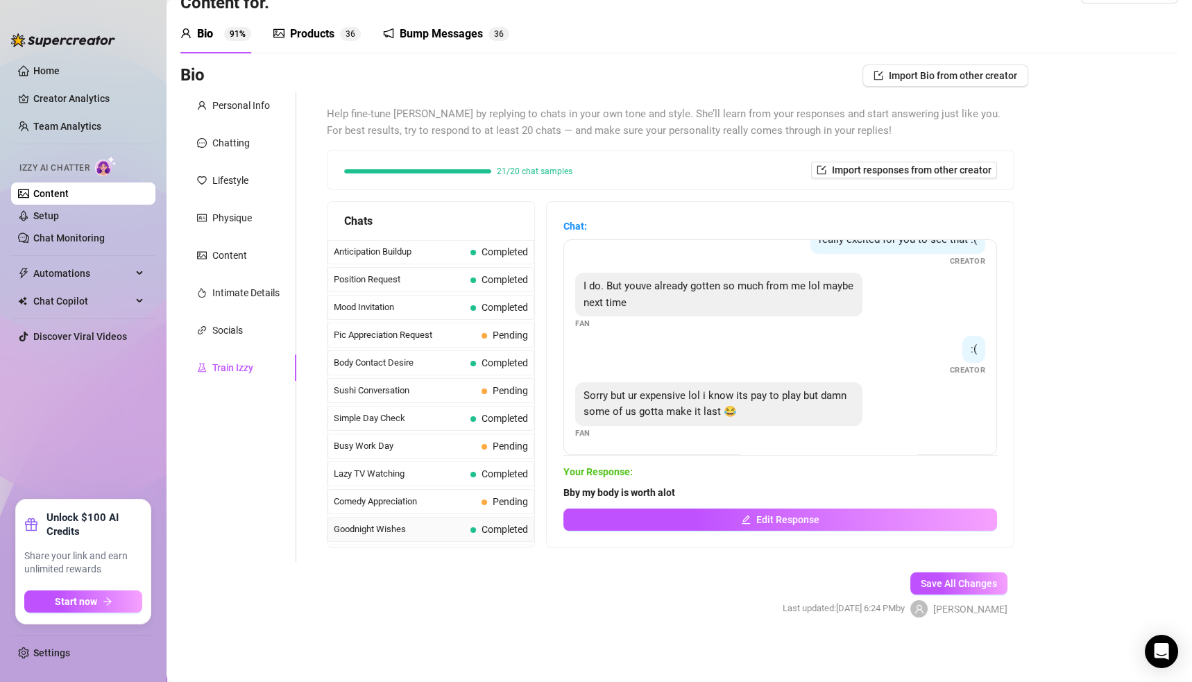
click at [423, 522] on span "Goodnight Wishes" at bounding box center [399, 529] width 131 height 14
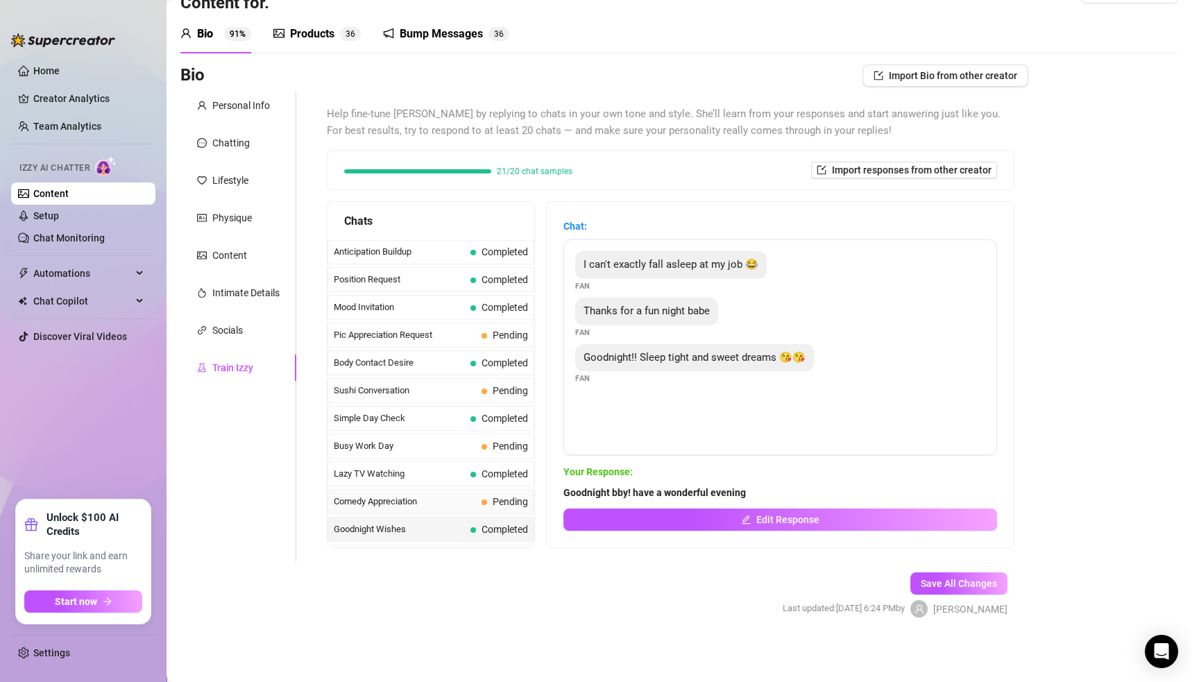
click at [420, 495] on span "Comedy Appreciation" at bounding box center [405, 502] width 142 height 14
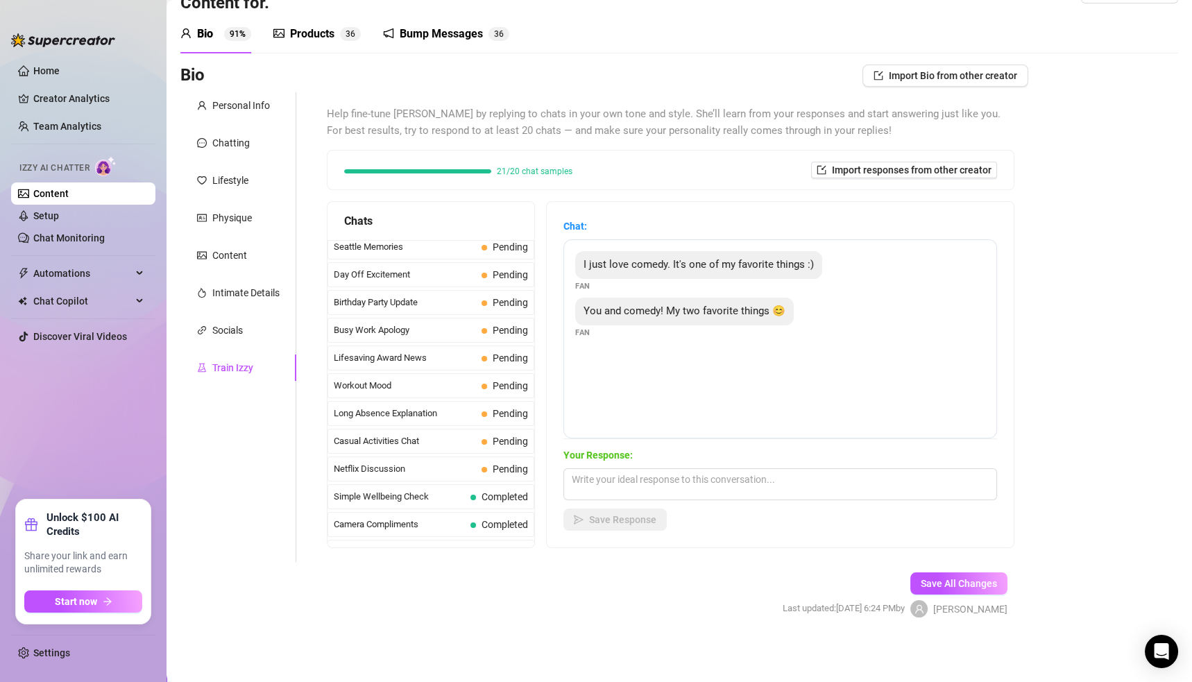
scroll to position [1222, 0]
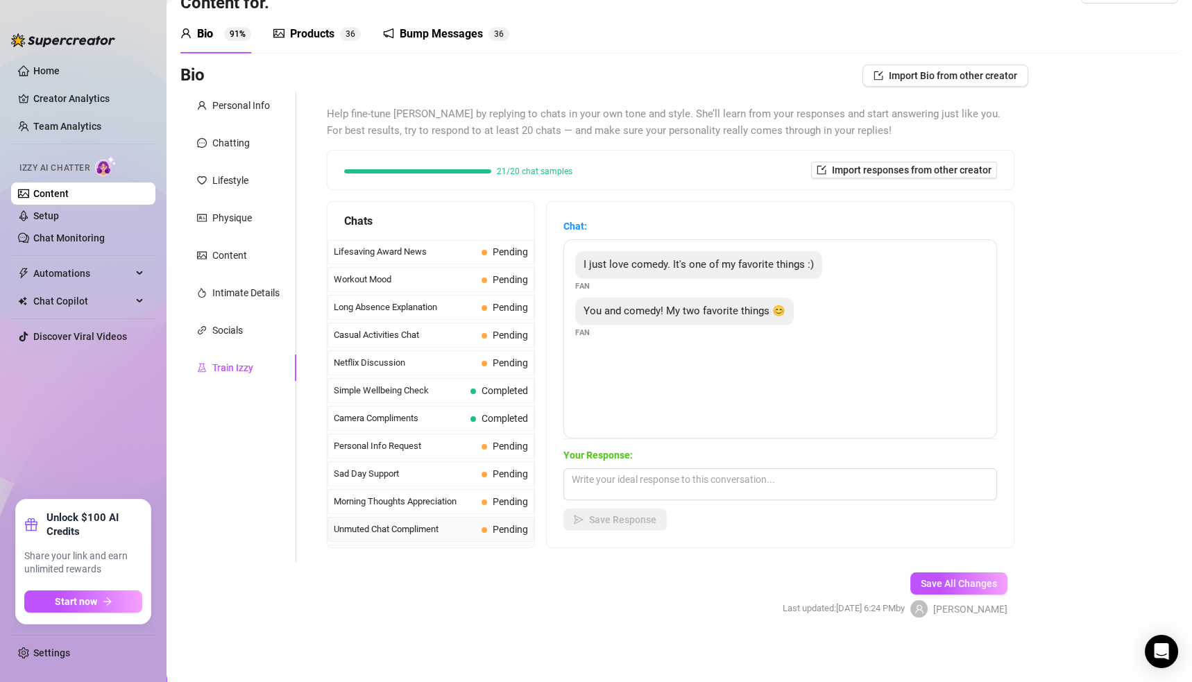
click at [434, 522] on span "Unmuted Chat Compliment" at bounding box center [405, 529] width 142 height 14
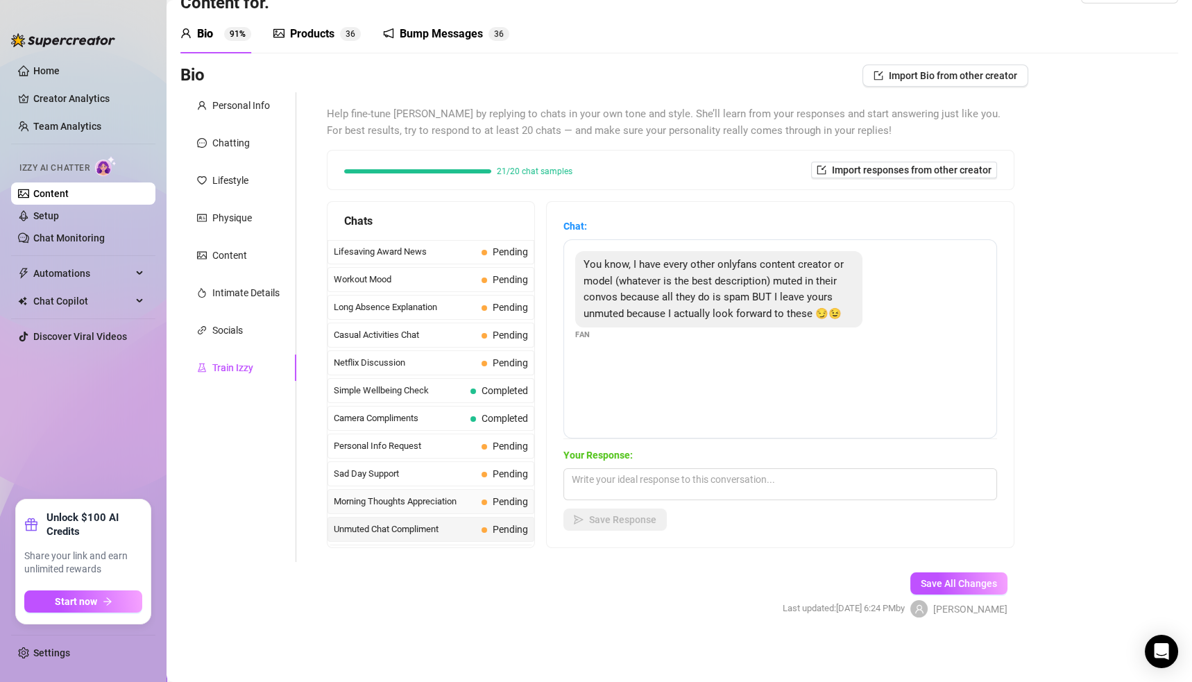
drag, startPoint x: 413, startPoint y: 486, endPoint x: 420, endPoint y: 482, distance: 8.7
click at [413, 489] on div "Morning Thoughts Appreciation Pending" at bounding box center [431, 501] width 207 height 25
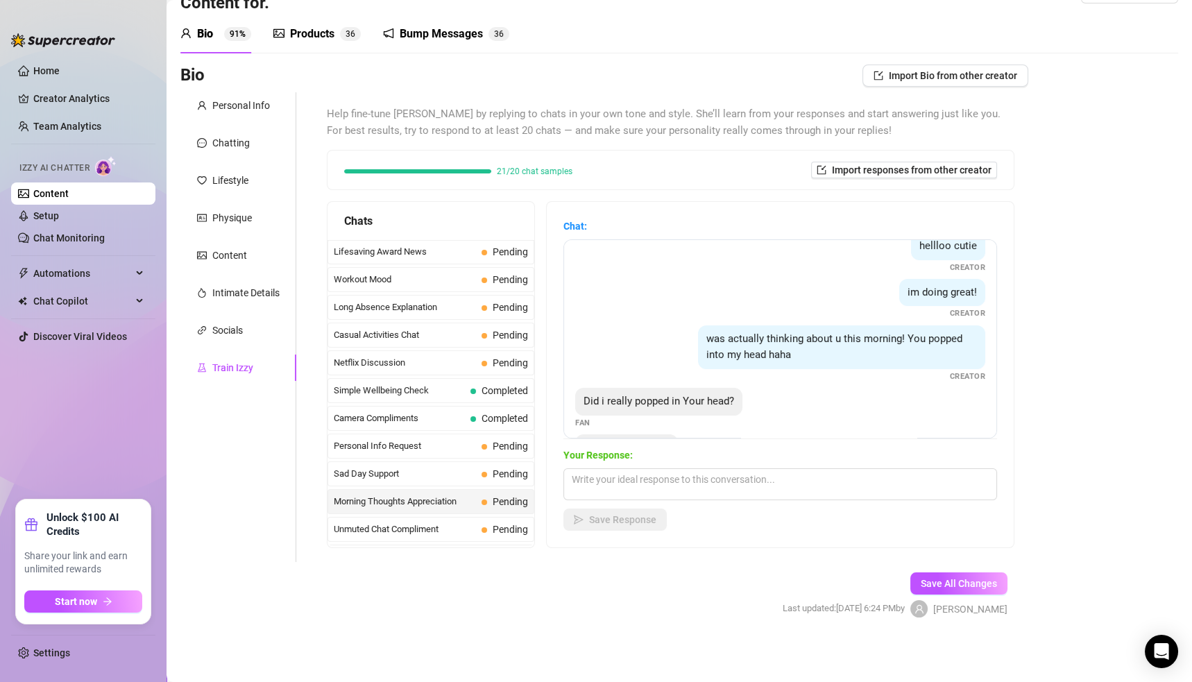
scroll to position [117, 0]
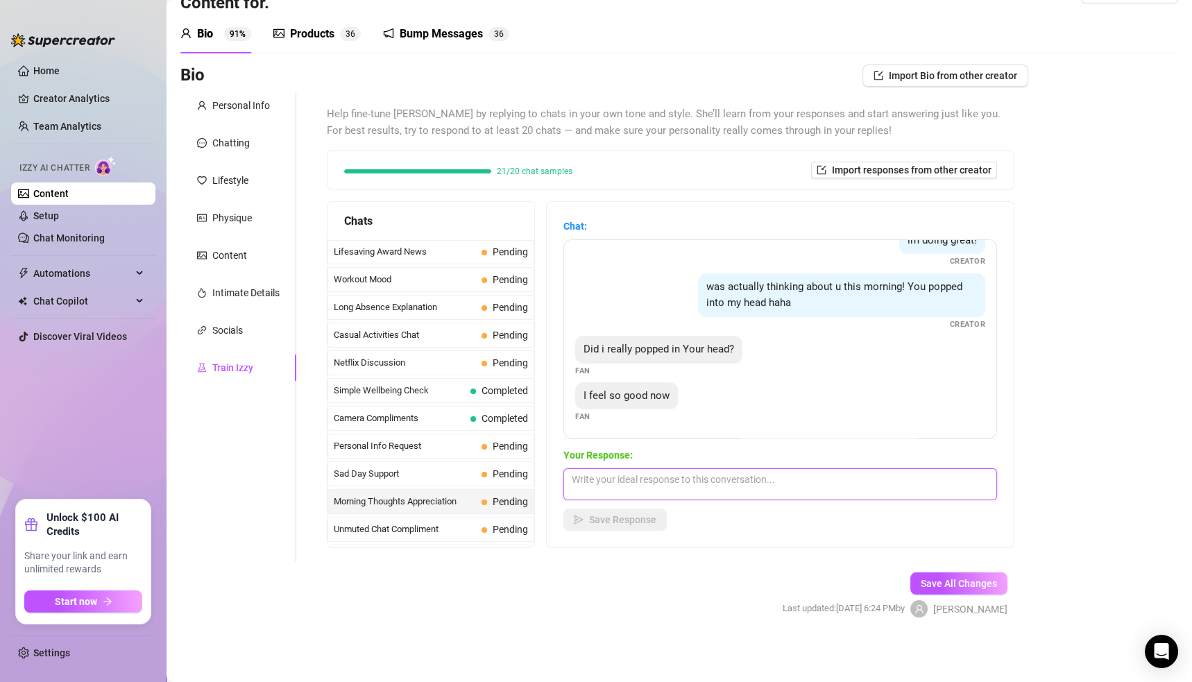
click at [665, 482] on textarea at bounding box center [780, 484] width 434 height 32
drag, startPoint x: 665, startPoint y: 475, endPoint x: 623, endPoint y: 482, distance: 42.9
click at [623, 482] on textarea "Yes bby always" at bounding box center [780, 484] width 434 height 32
type textarea "Yes bby absolutely"
click at [652, 522] on span "Save Response" at bounding box center [622, 519] width 67 height 11
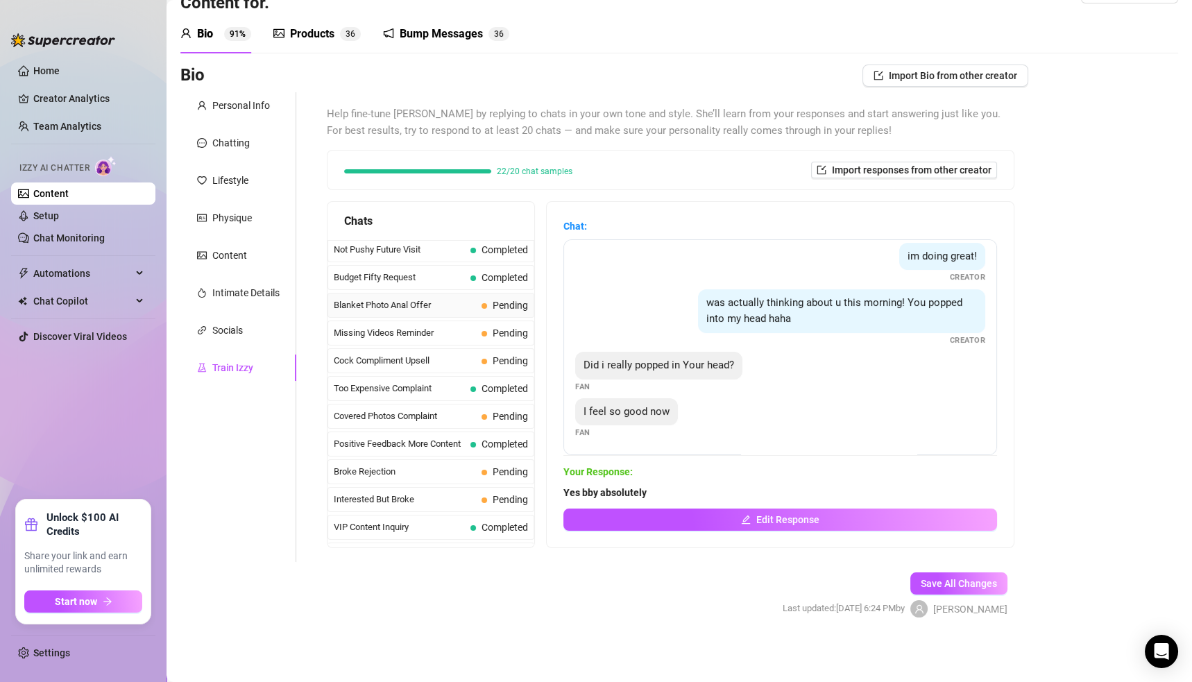
scroll to position [0, 0]
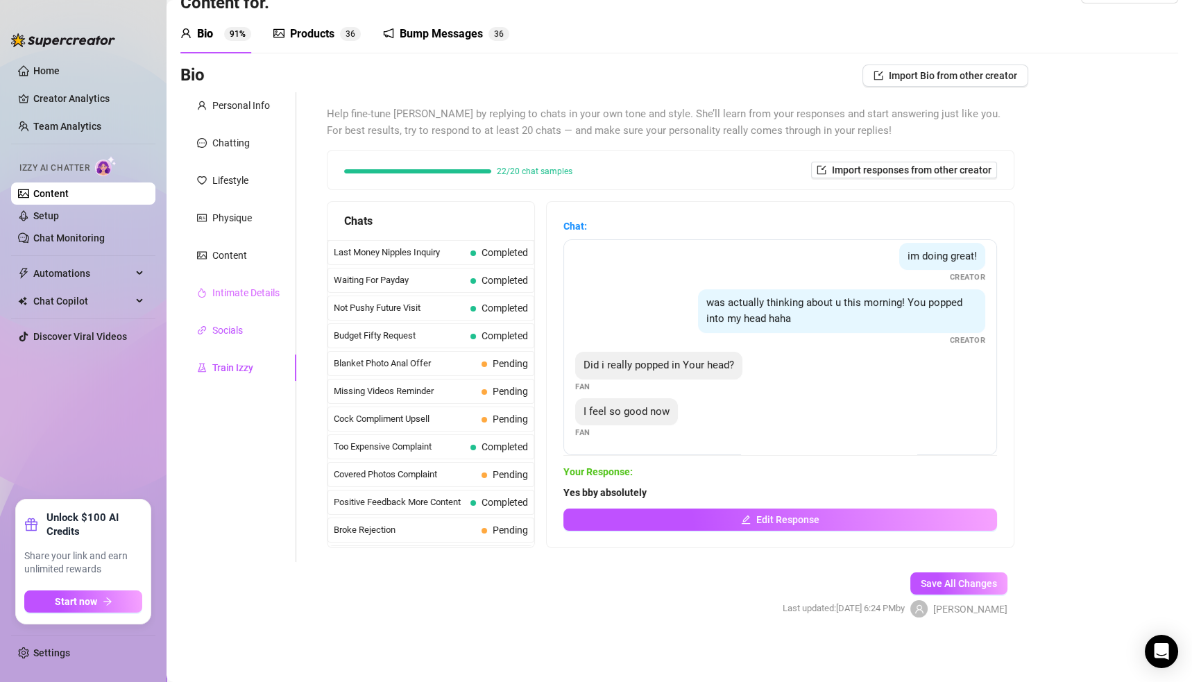
click at [237, 325] on div "Socials" at bounding box center [227, 330] width 31 height 15
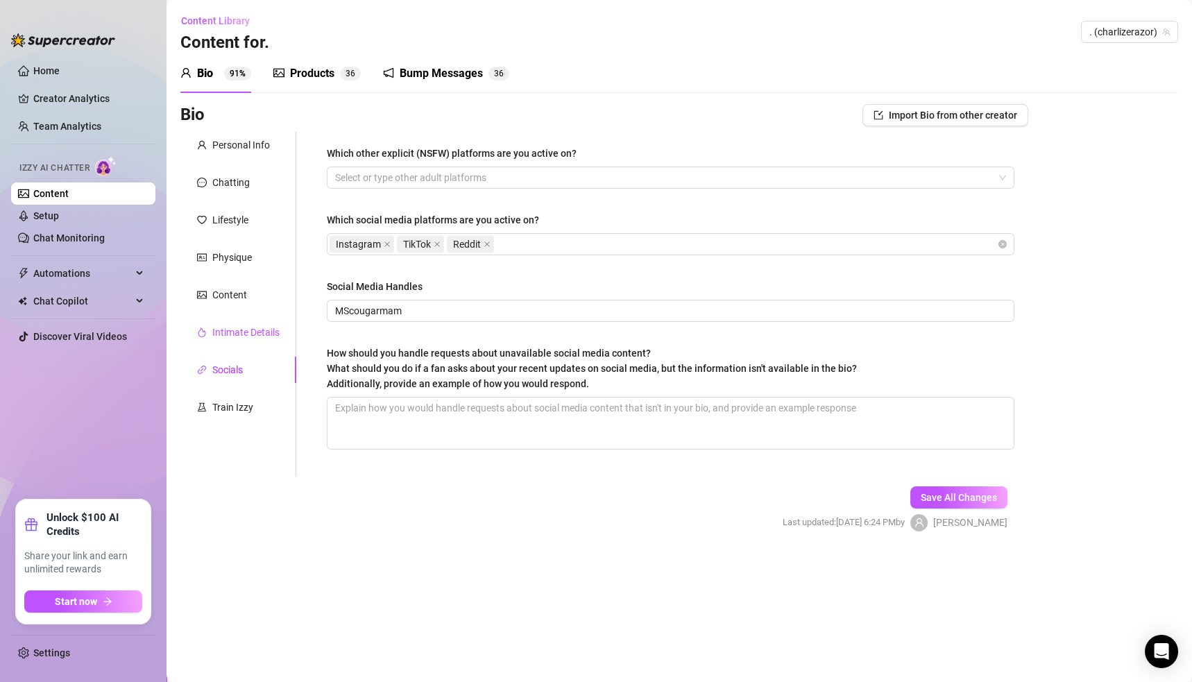
click at [228, 330] on div "Intimate Details" at bounding box center [245, 332] width 67 height 15
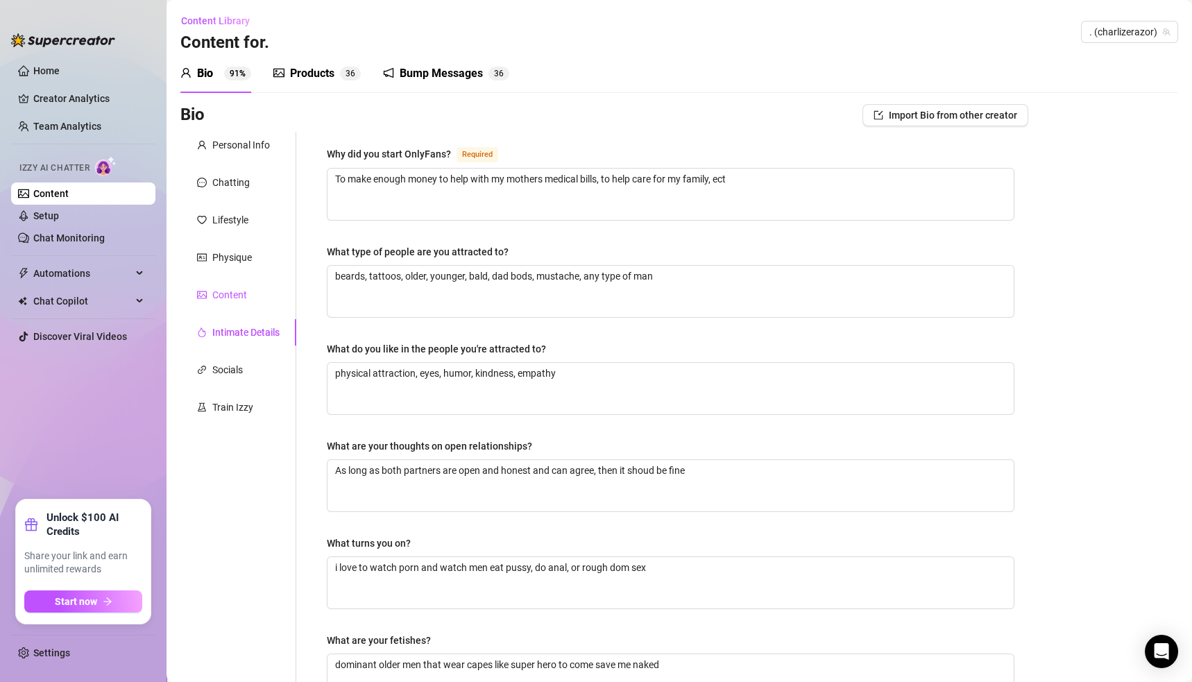
click at [241, 291] on div "Content" at bounding box center [229, 294] width 35 height 15
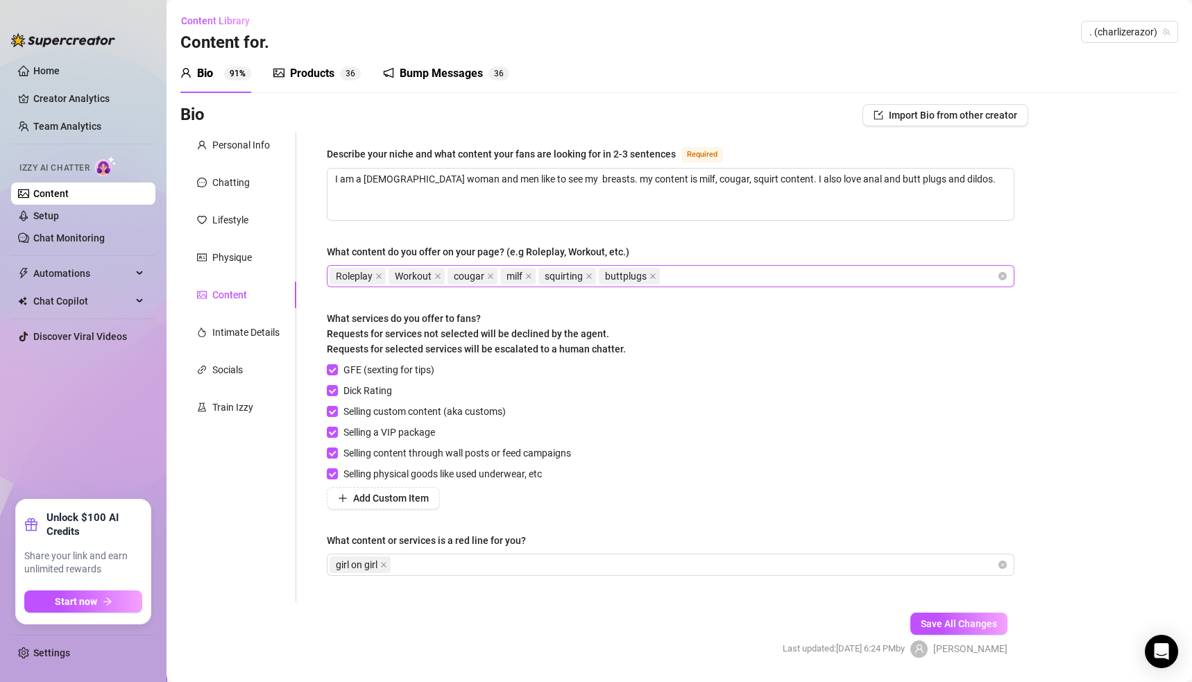
click at [693, 275] on div "Roleplay Workout cougar milf squirting buttplugs" at bounding box center [663, 275] width 667 height 19
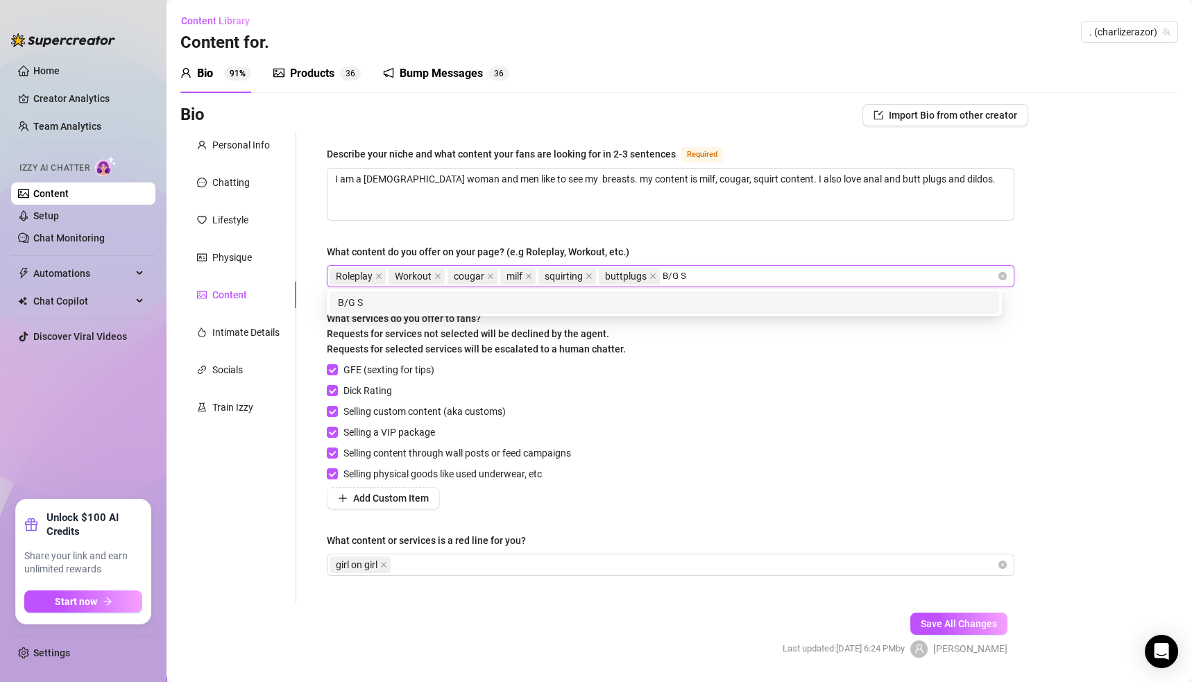
type input "B/G"
type input "Sex Tapes"
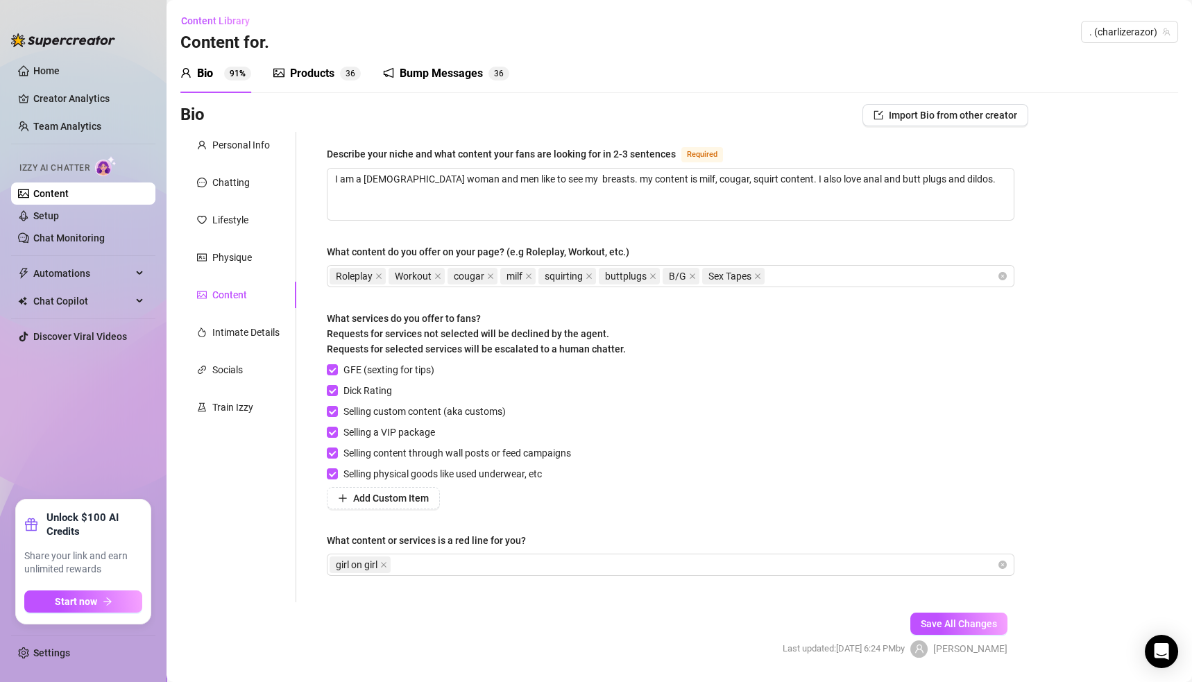
click at [470, 626] on form "Personal Info Chatting Lifestyle Physique Content Intimate Details Socials Trai…" at bounding box center [604, 407] width 848 height 550
click at [230, 263] on div "Physique" at bounding box center [232, 257] width 40 height 15
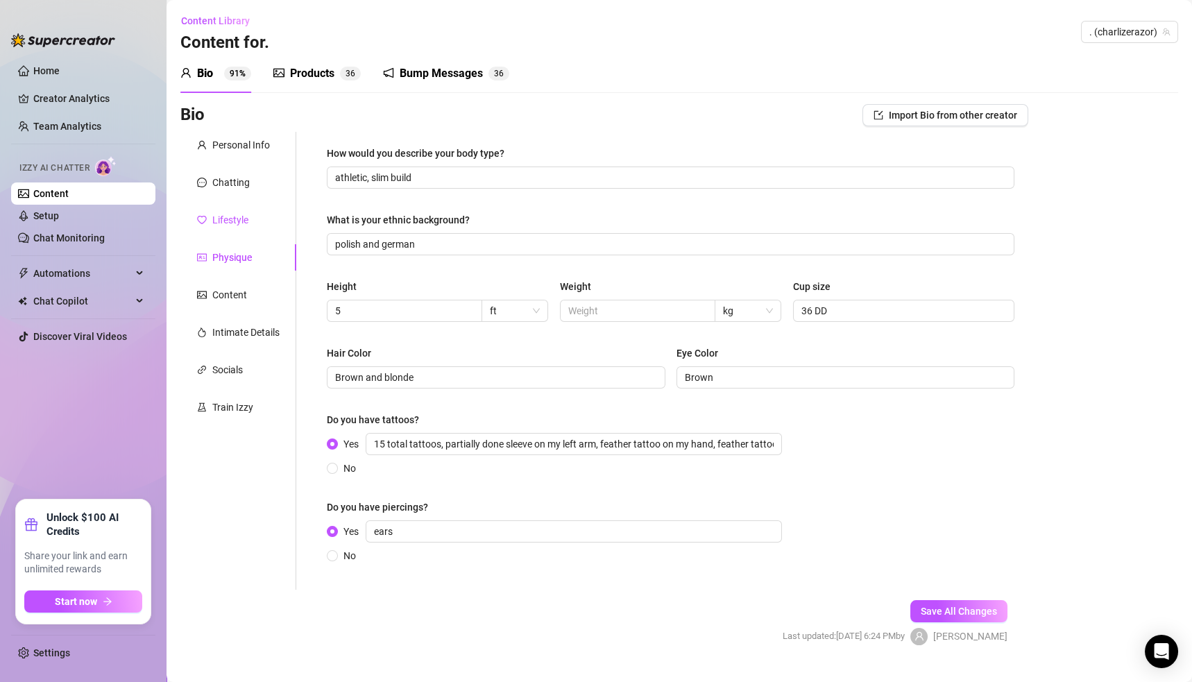
click at [235, 212] on div "Lifestyle" at bounding box center [230, 219] width 36 height 15
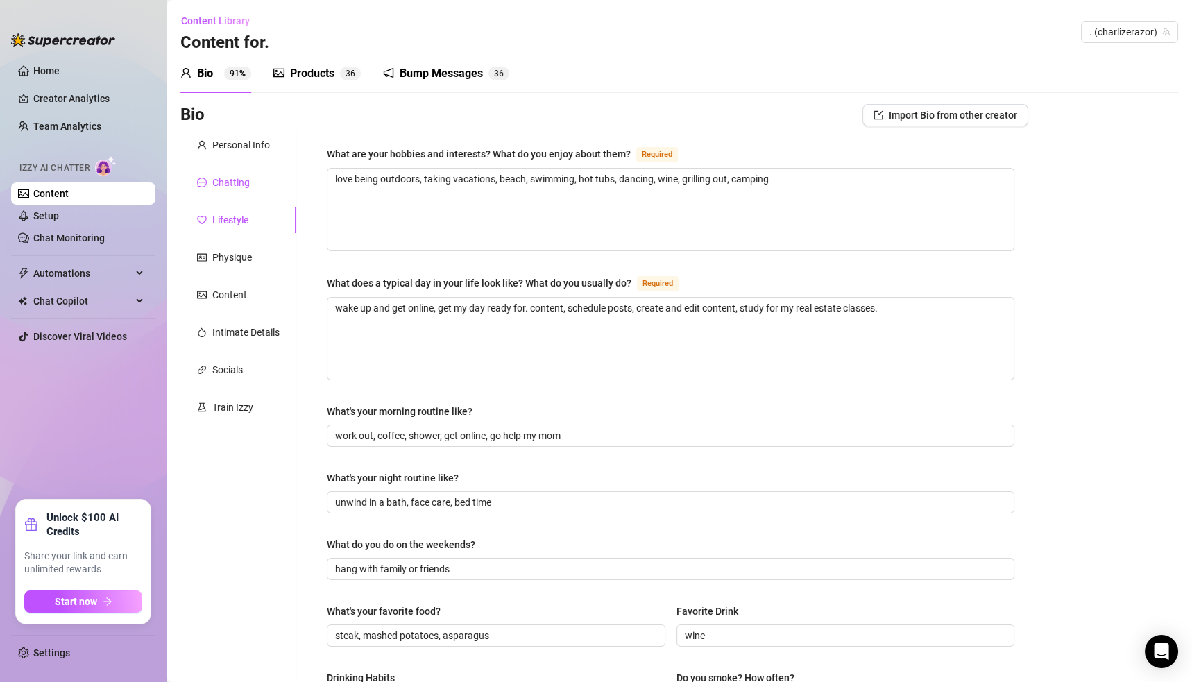
click at [232, 181] on div "Chatting" at bounding box center [230, 182] width 37 height 15
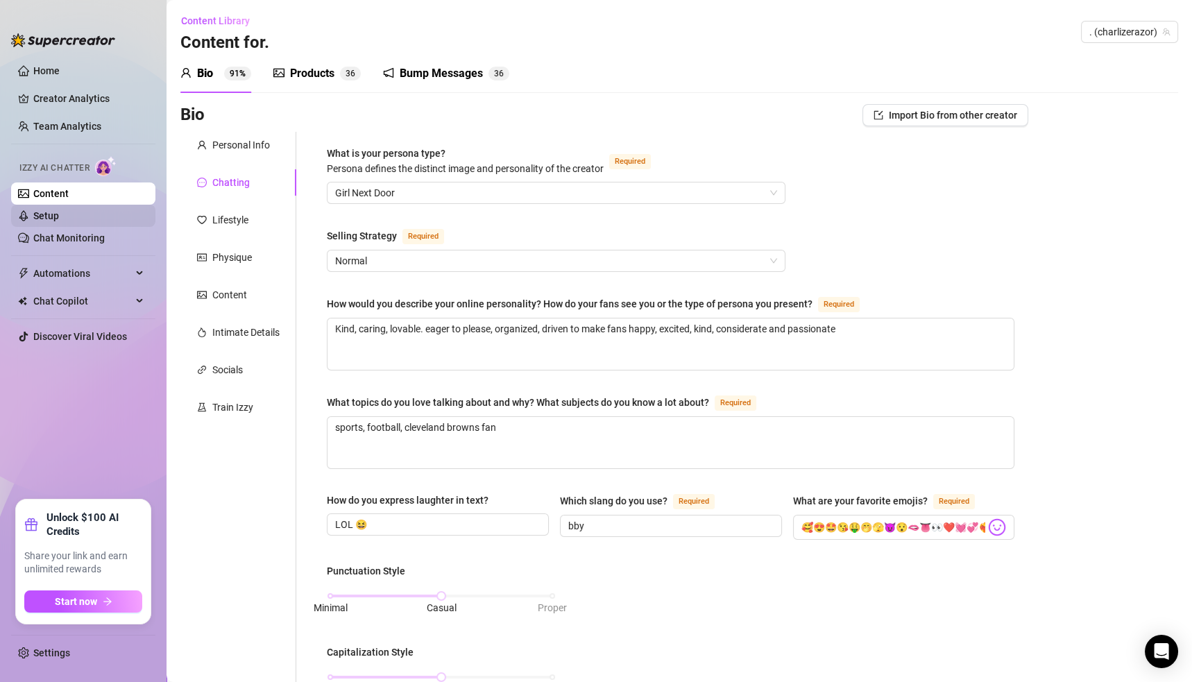
click at [50, 215] on link "Setup" at bounding box center [46, 215] width 26 height 11
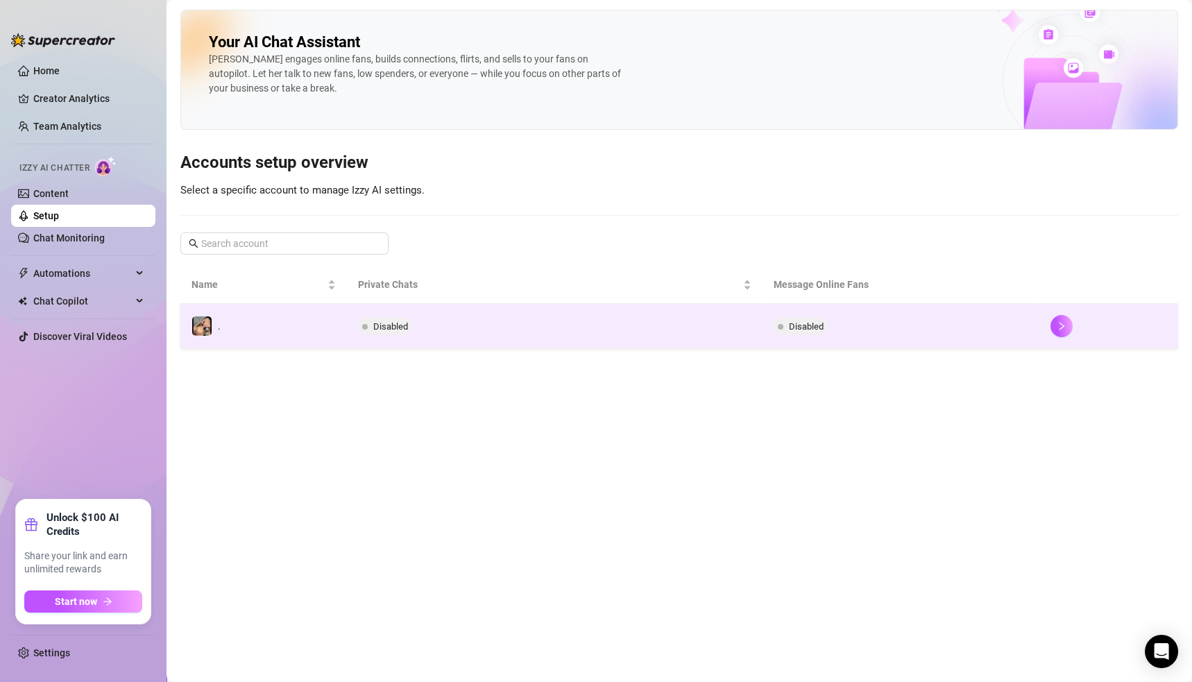
click at [933, 339] on td "Disabled" at bounding box center [901, 326] width 277 height 45
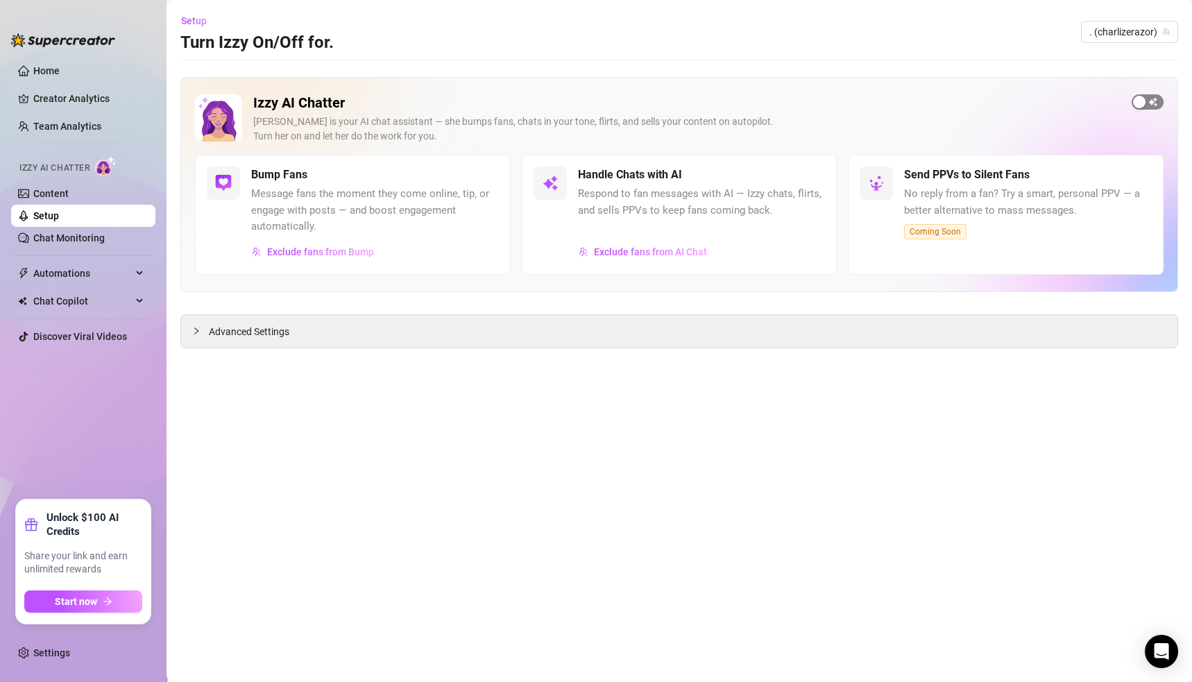
click at [1145, 101] on div "button" at bounding box center [1139, 102] width 12 height 12
